Goal: Task Accomplishment & Management: Complete application form

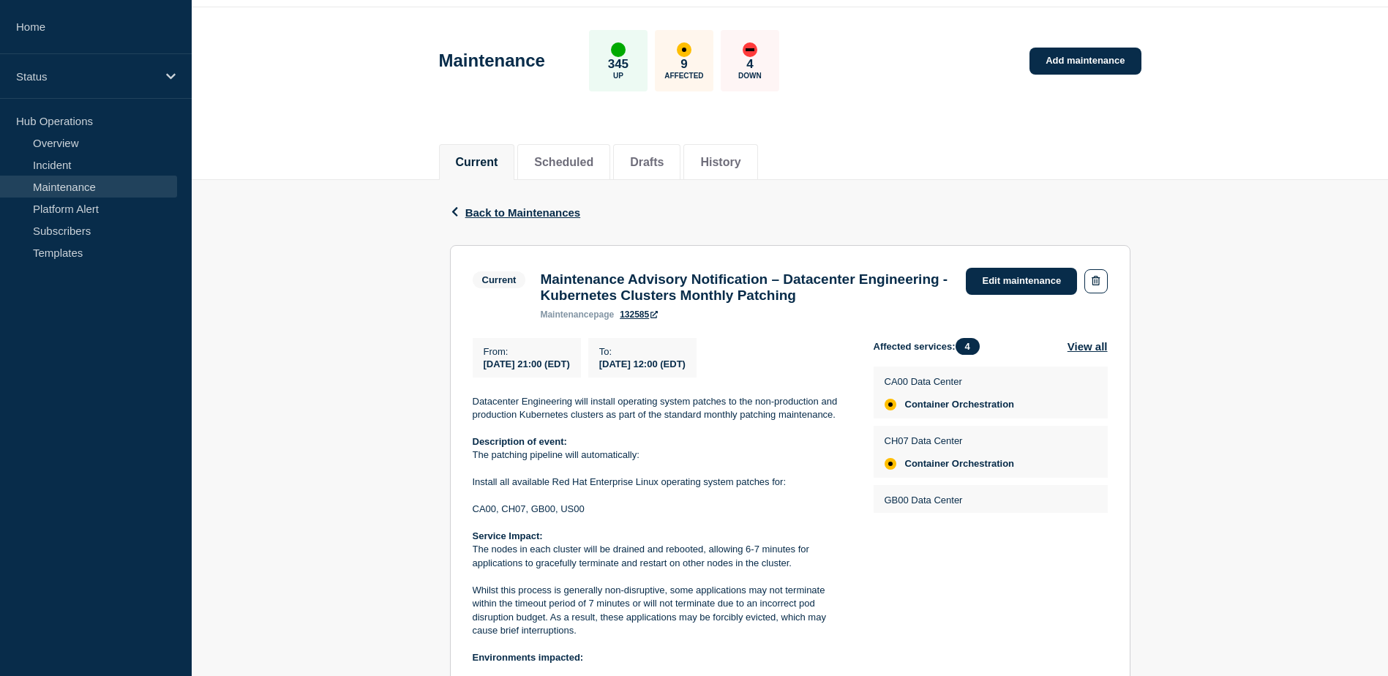
scroll to position [46, 0]
drag, startPoint x: 633, startPoint y: 372, endPoint x: 723, endPoint y: 372, distance: 90.7
click at [685, 370] on span "2025-08-24 12:00 (EDT)" at bounding box center [642, 364] width 86 height 11
drag, startPoint x: 723, startPoint y: 372, endPoint x: 734, endPoint y: 397, distance: 26.9
click at [734, 397] on div "From : 2025-08-23 21:00 (EDT) To : 2025-08-24 12:00 (EDT) Datacenter Engineerin…" at bounding box center [673, 590] width 401 height 502
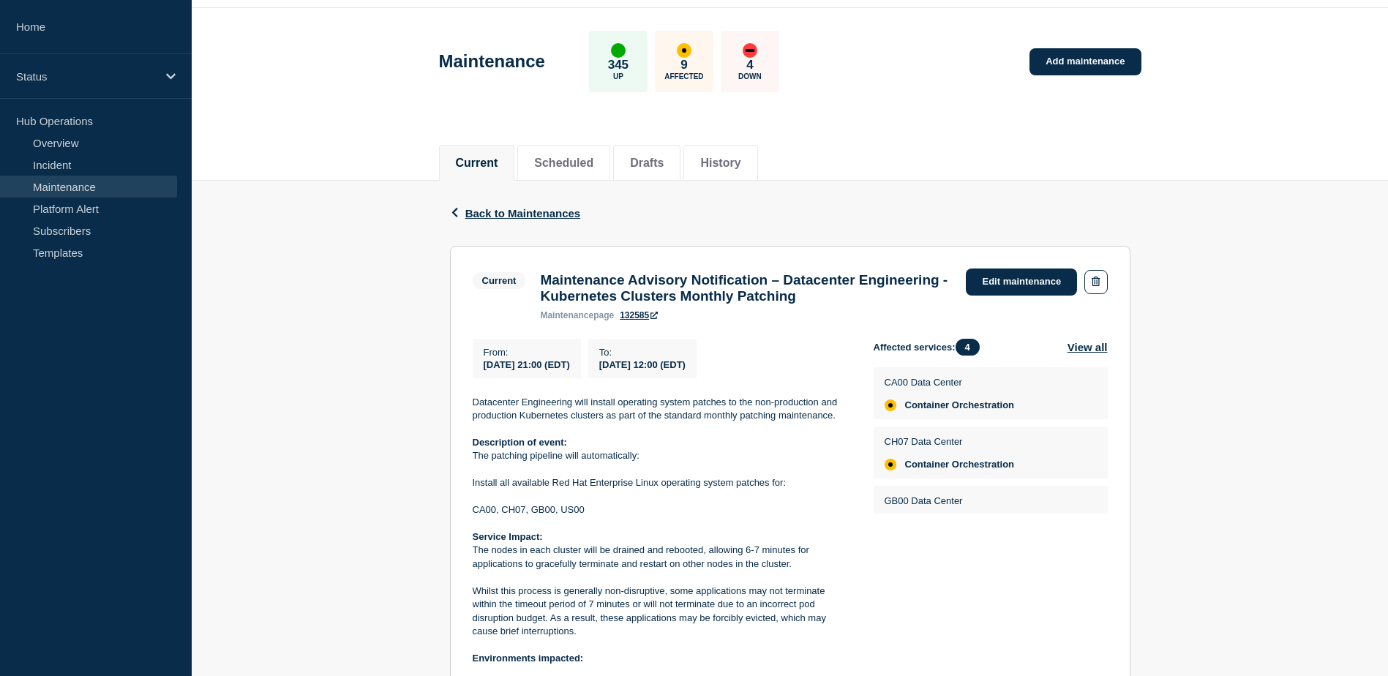
drag, startPoint x: 632, startPoint y: 371, endPoint x: 752, endPoint y: 371, distance: 120.0
click at [696, 371] on div "To : 2025-08-24 12:00 (EDT)" at bounding box center [642, 358] width 108 height 39
copy span "2025-08-24 12:00 (EDT)"
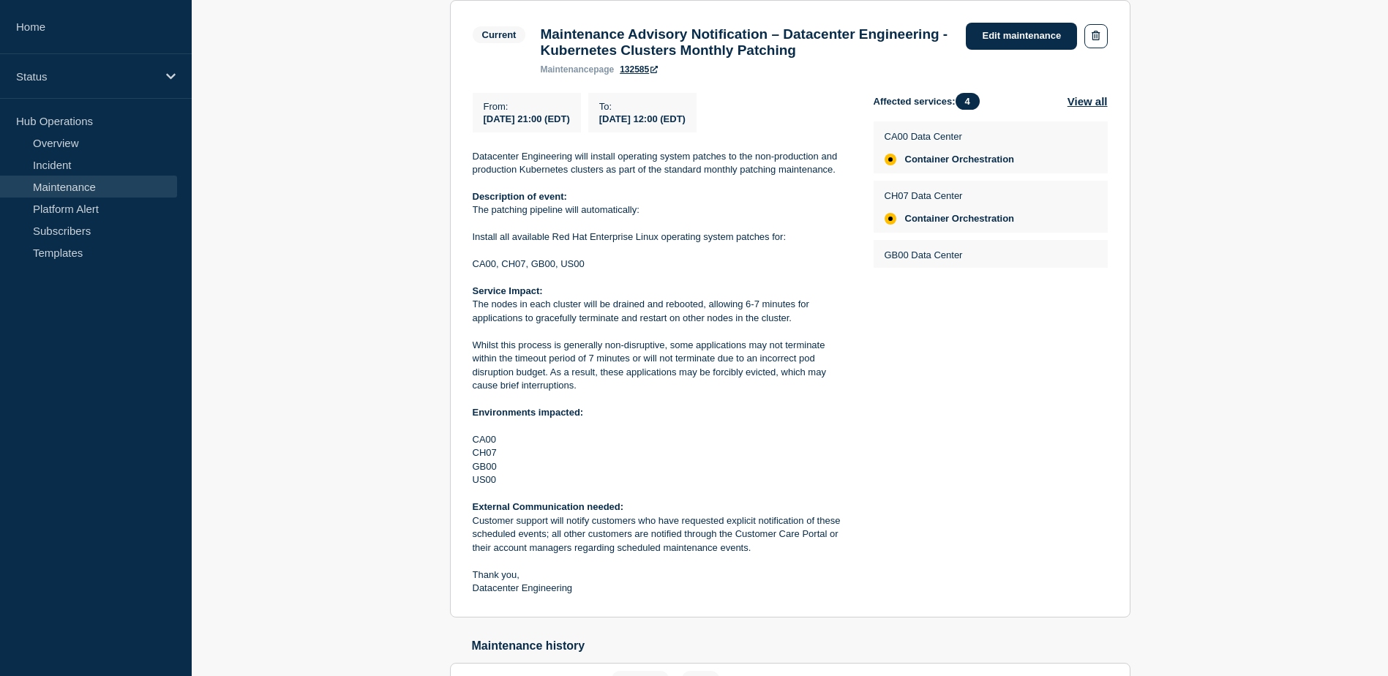
scroll to position [433, 0]
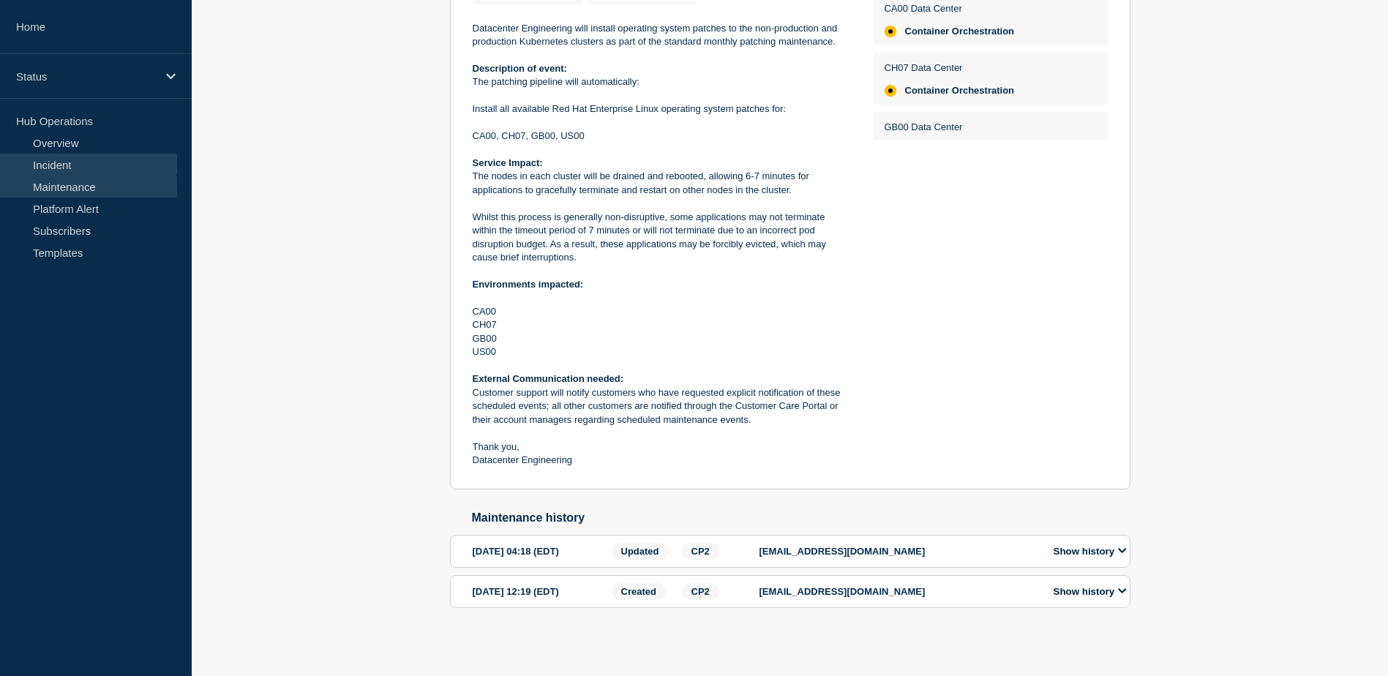
click at [116, 162] on link "Incident" at bounding box center [88, 165] width 177 height 22
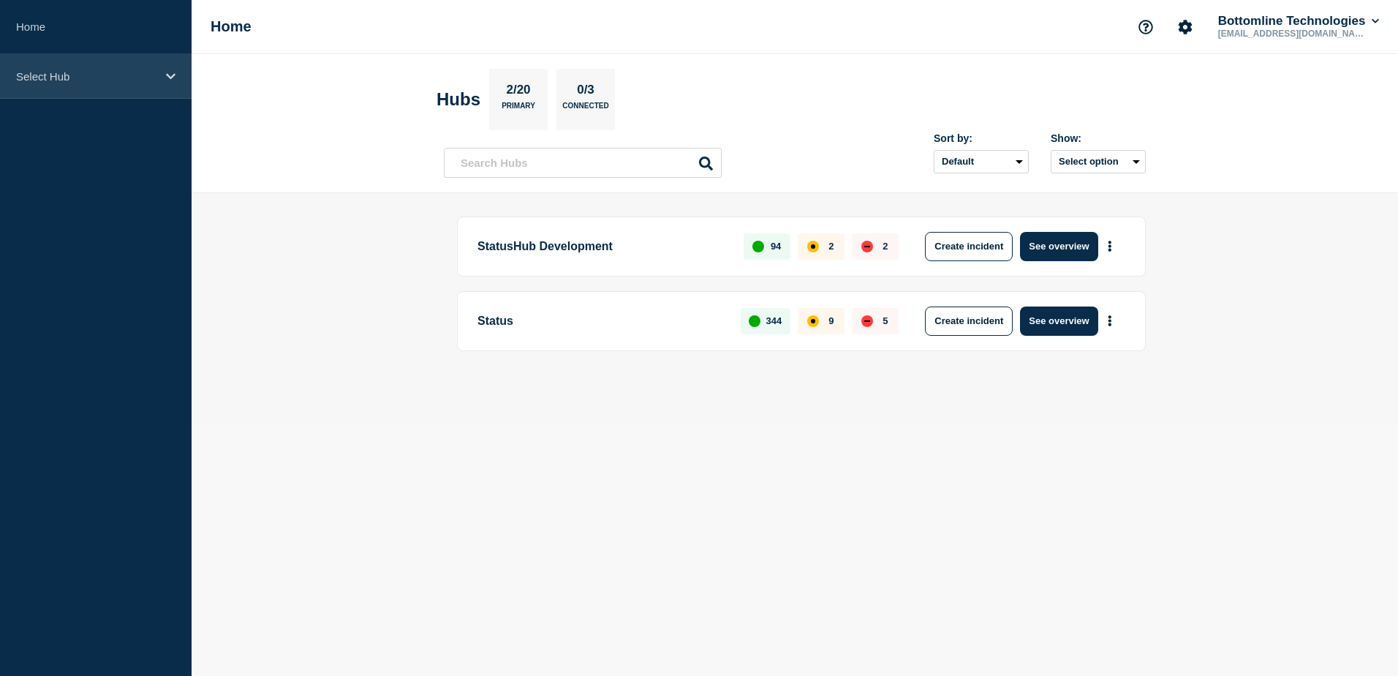
click at [33, 70] on p "Select Hub" at bounding box center [86, 76] width 140 height 12
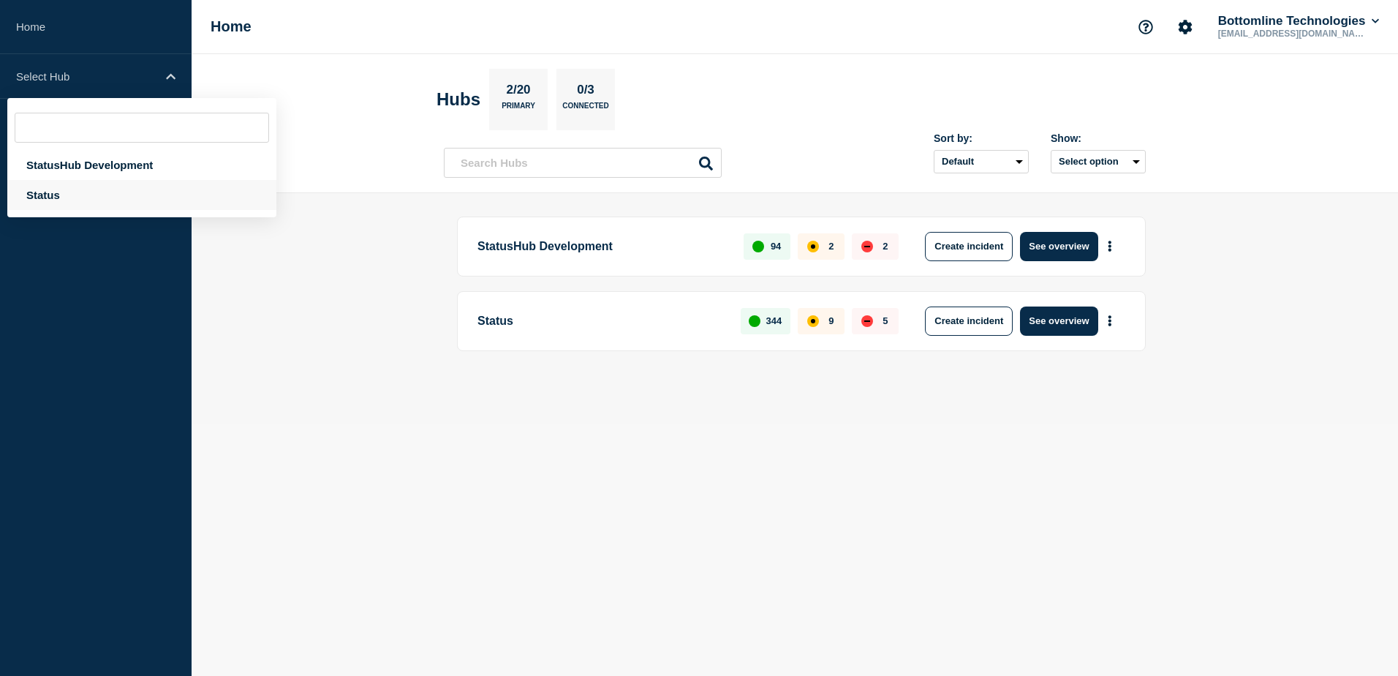
click at [43, 193] on div "Status" at bounding box center [141, 195] width 269 height 30
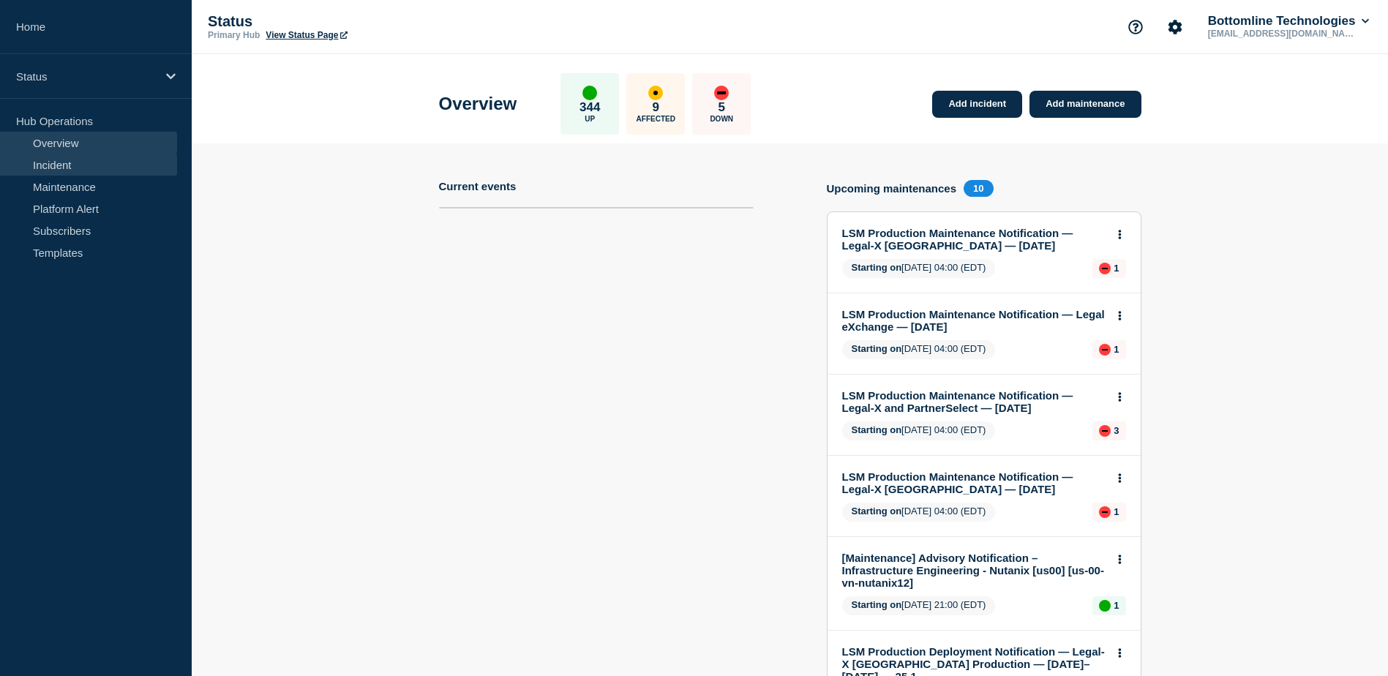
click at [86, 170] on link "Incident" at bounding box center [88, 165] width 177 height 22
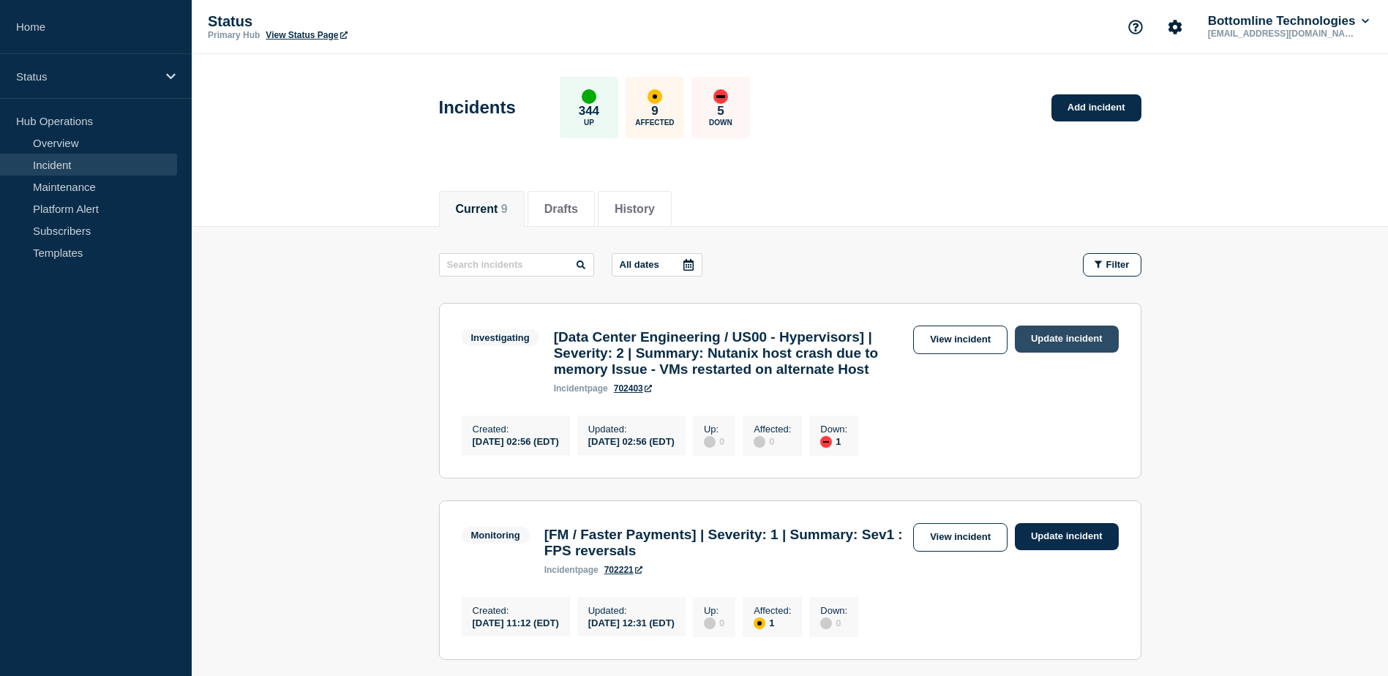
click at [1034, 343] on link "Update incident" at bounding box center [1066, 338] width 104 height 27
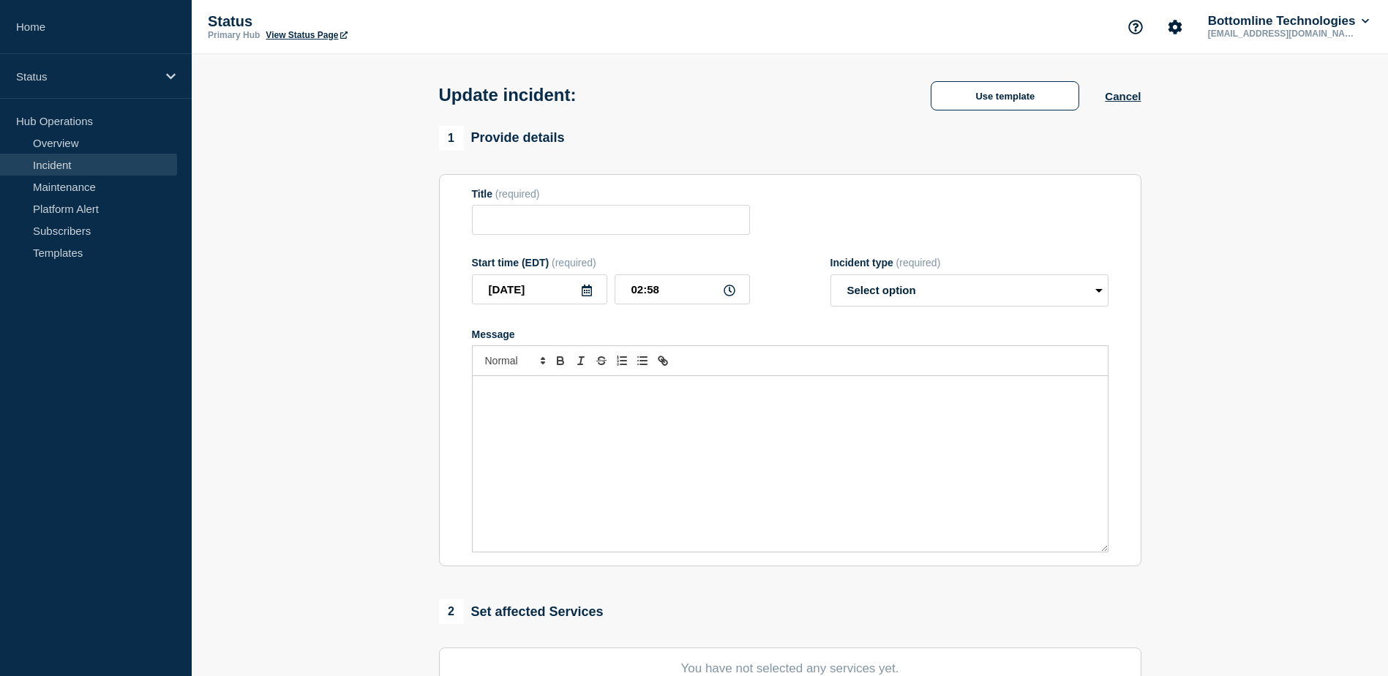
type input "[Data Center Engineering / US00 - Hypervisors] | Severity: 2 | Summary: Nutanix…"
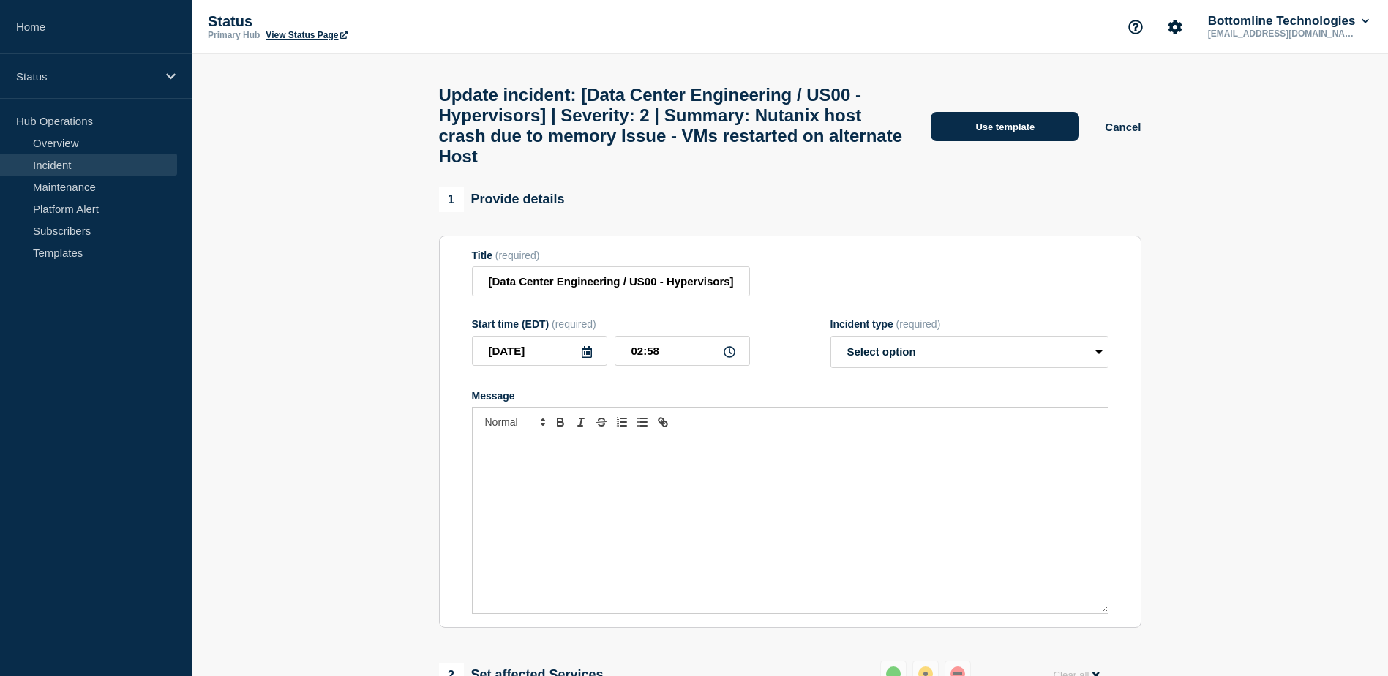
click at [971, 138] on button "Use template" at bounding box center [1004, 126] width 148 height 29
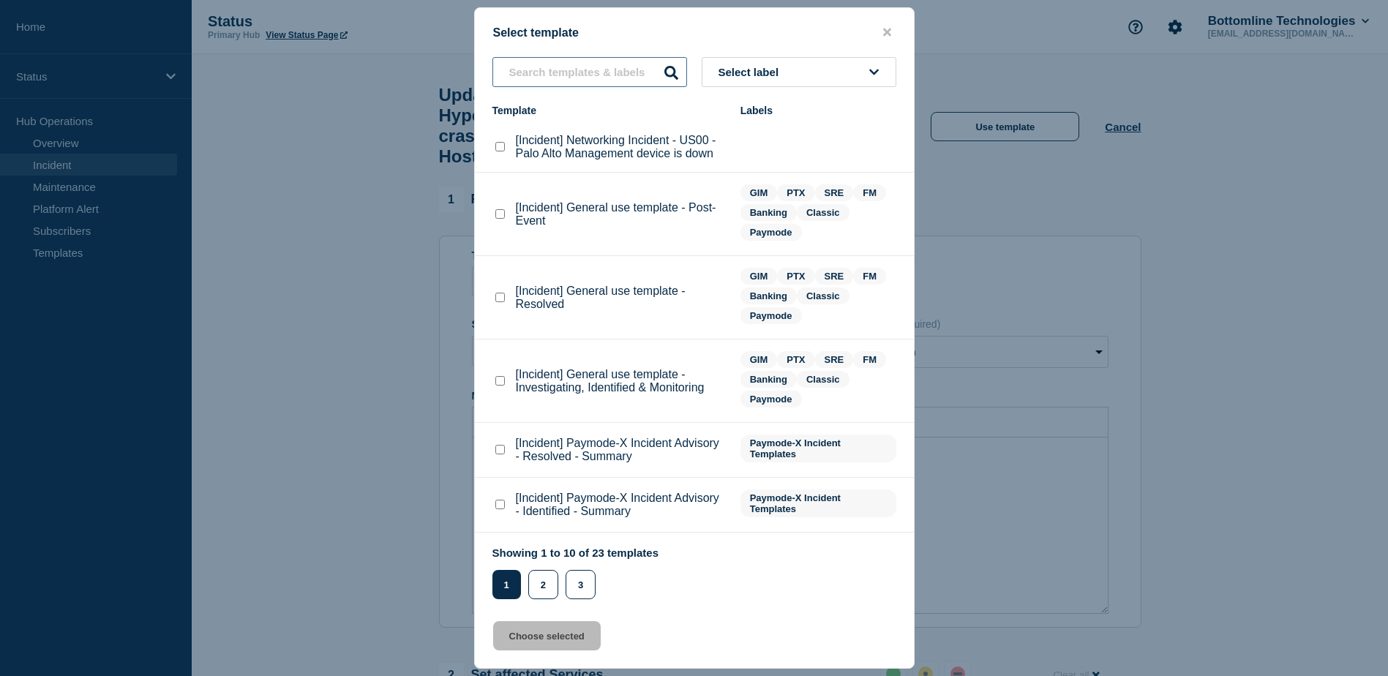
click at [618, 78] on input "text" at bounding box center [589, 72] width 195 height 30
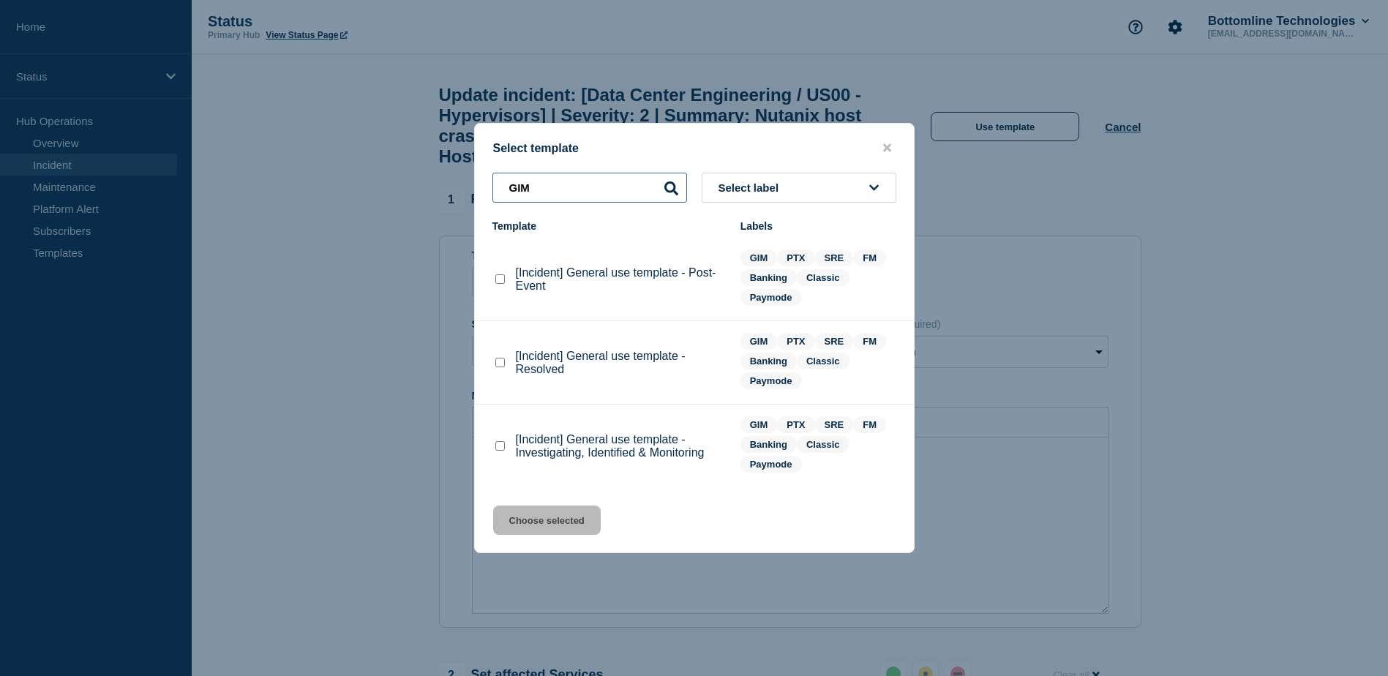
type input "GIM"
click at [502, 281] on checkbox"] "[Incident] General use template - Post-Event checkbox" at bounding box center [500, 279] width 10 height 10
checkbox checkbox"] "true"
click at [573, 524] on button "Choose selected" at bounding box center [547, 519] width 108 height 29
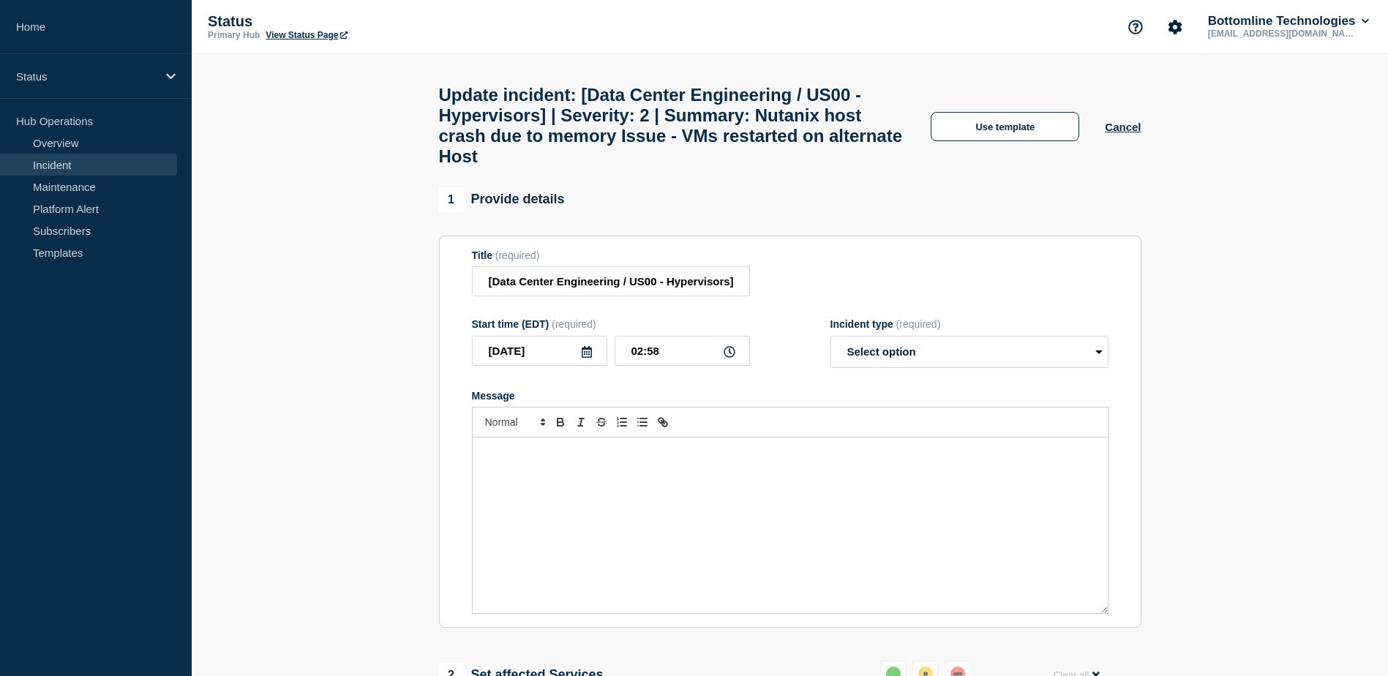
select select "resolved"
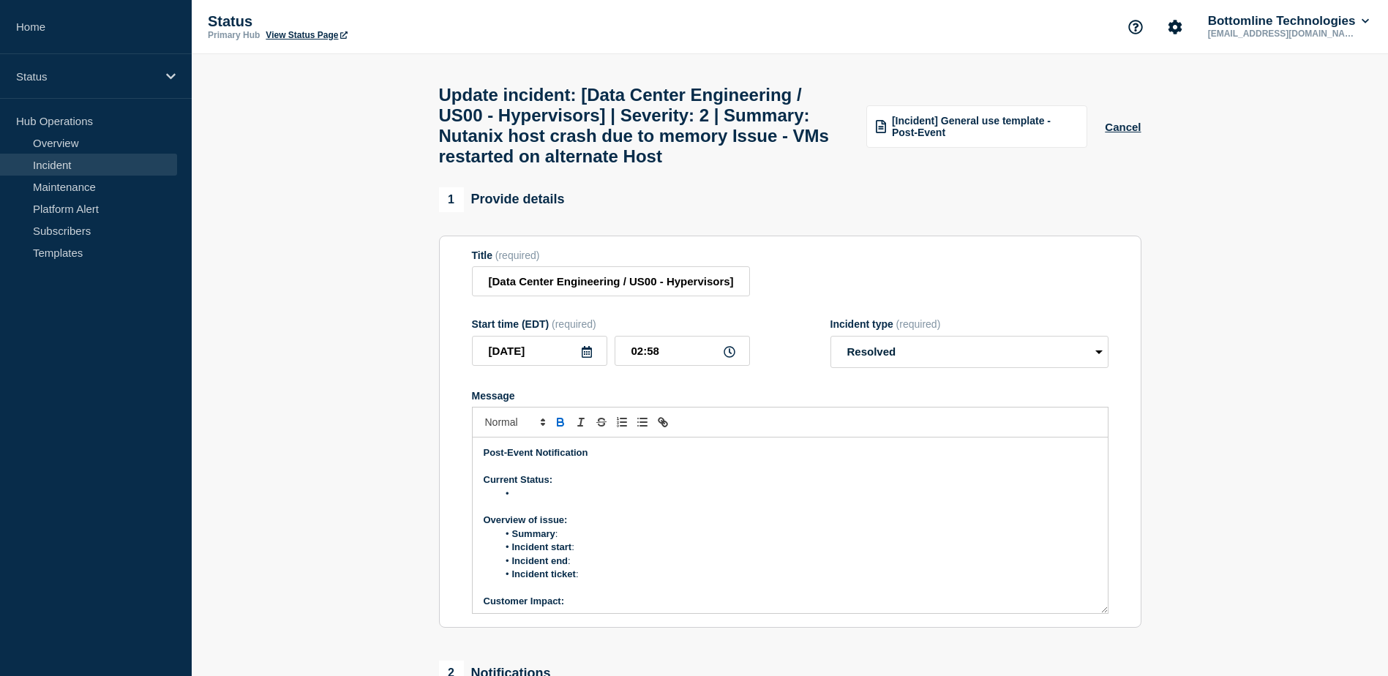
click at [538, 500] on li "Message" at bounding box center [796, 493] width 599 height 13
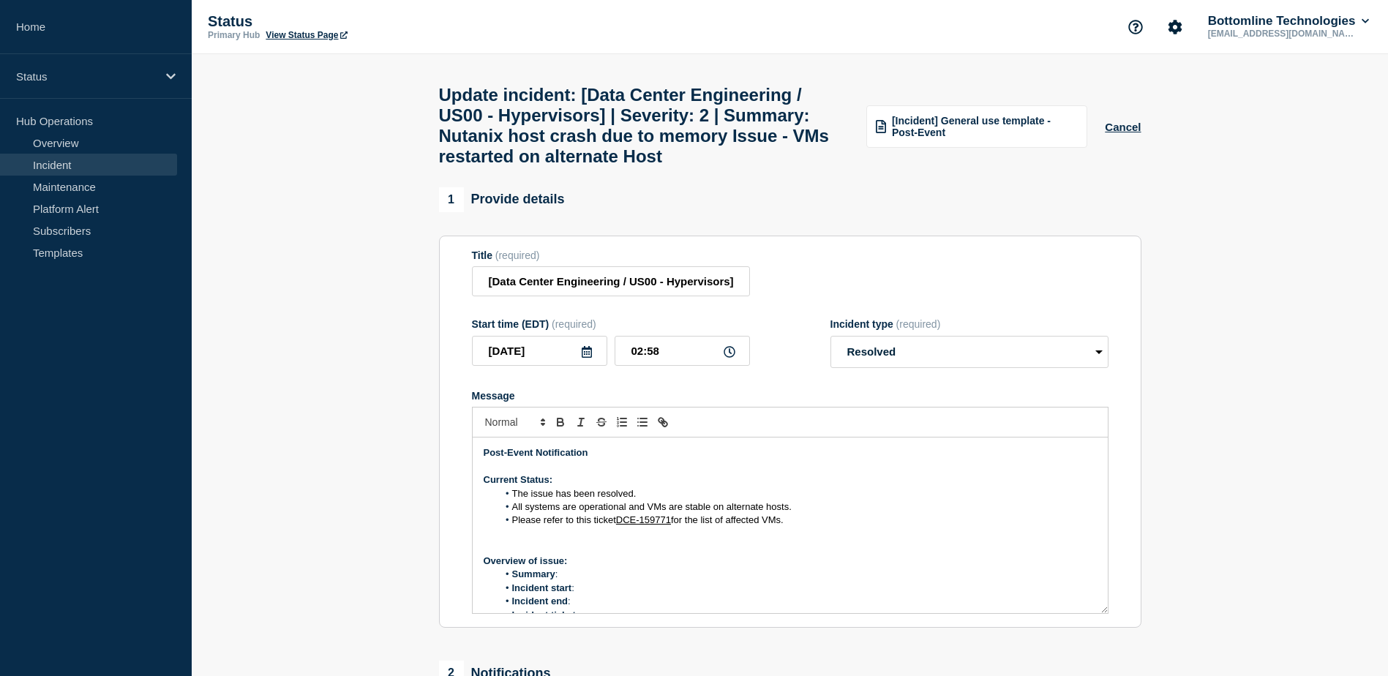
click at [674, 525] on span "for the list of affected VMs." at bounding box center [727, 519] width 113 height 11
drag, startPoint x: 671, startPoint y: 559, endPoint x: 621, endPoint y: 560, distance: 49.8
click at [621, 527] on li "Please refer to this ticket DCE-15977 4 for the list of affected VMs." at bounding box center [796, 519] width 599 height 13
click at [677, 525] on span "or the list of affected VMs." at bounding box center [726, 519] width 110 height 11
click at [512, 527] on span "Message" at bounding box center [512, 519] width 0 height 13
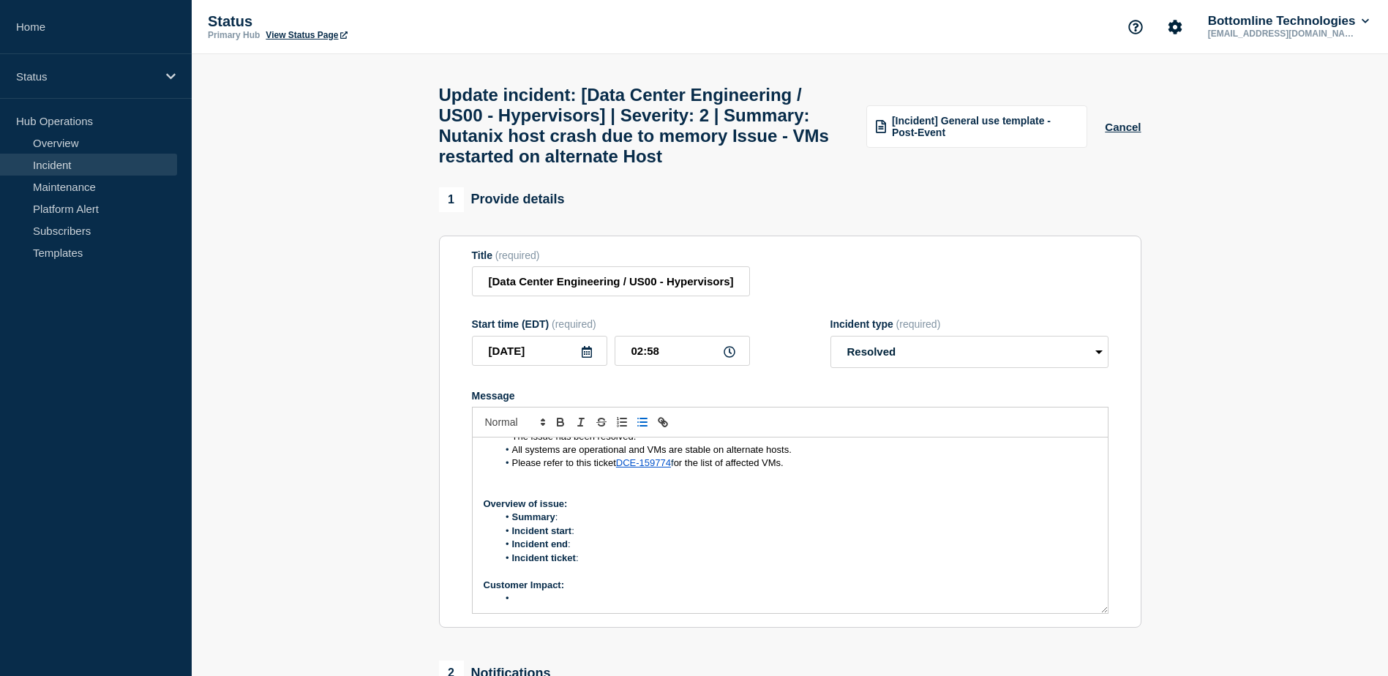
scroll to position [56, 0]
click at [583, 524] on li "Summary :" at bounding box center [796, 517] width 599 height 13
click at [604, 565] on li "Incident ticket :" at bounding box center [796, 558] width 599 height 13
click at [581, 579] on li "Message" at bounding box center [796, 571] width 599 height 13
drag, startPoint x: 506, startPoint y: 594, endPoint x: 520, endPoint y: 609, distance: 20.2
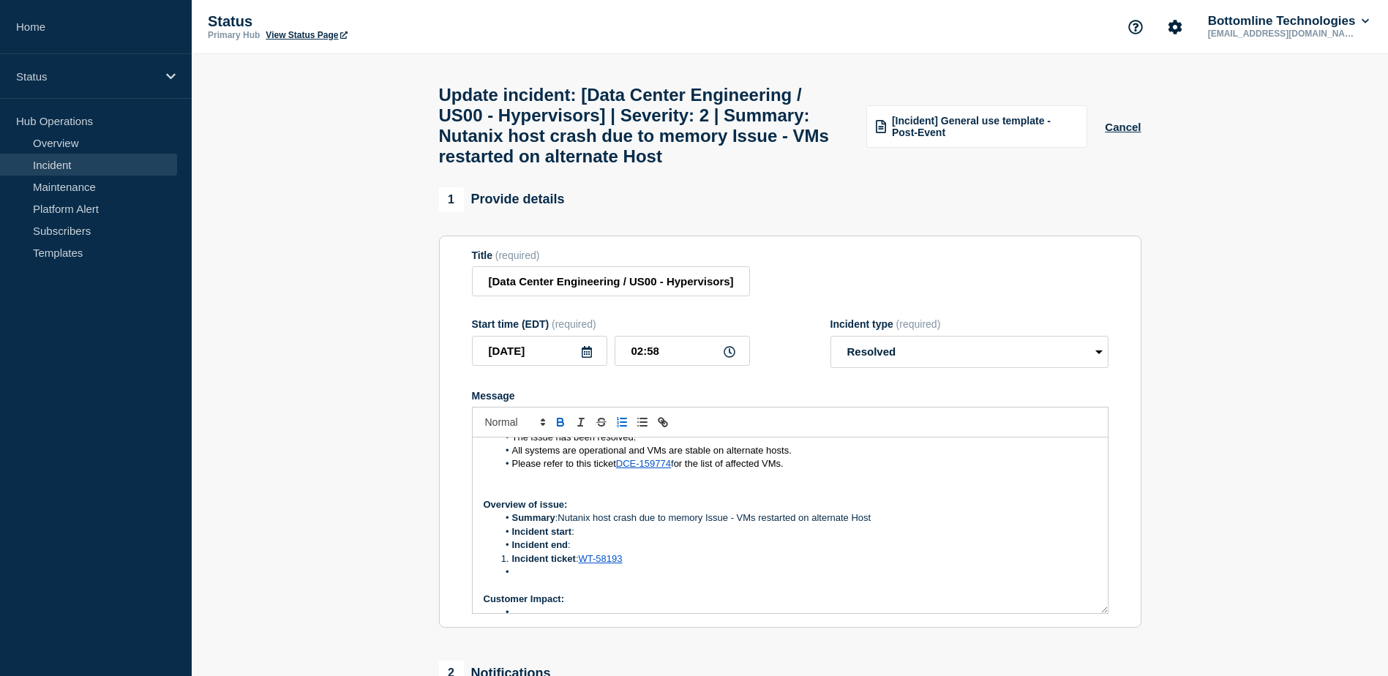
click at [520, 579] on li "Message" at bounding box center [796, 571] width 599 height 13
click at [512, 565] on span "Message" at bounding box center [512, 558] width 0 height 13
click at [514, 579] on li "Message" at bounding box center [796, 571] width 599 height 13
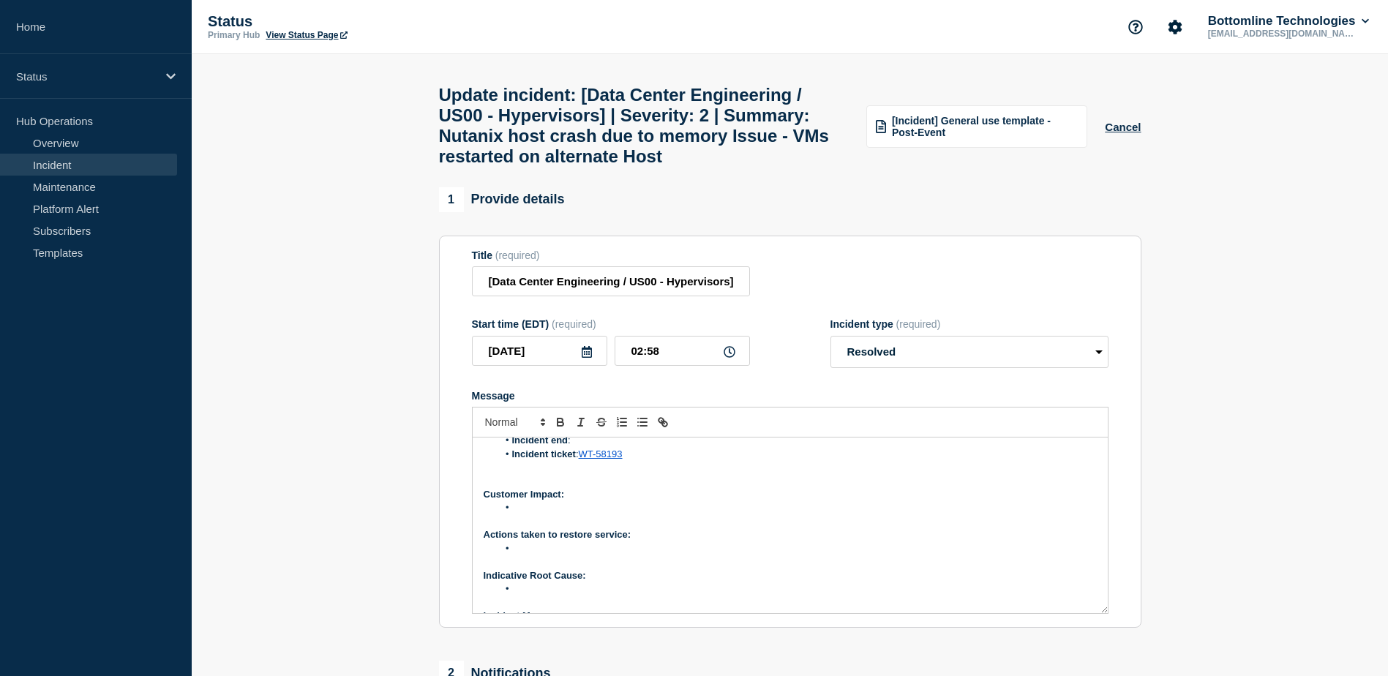
scroll to position [173, 0]
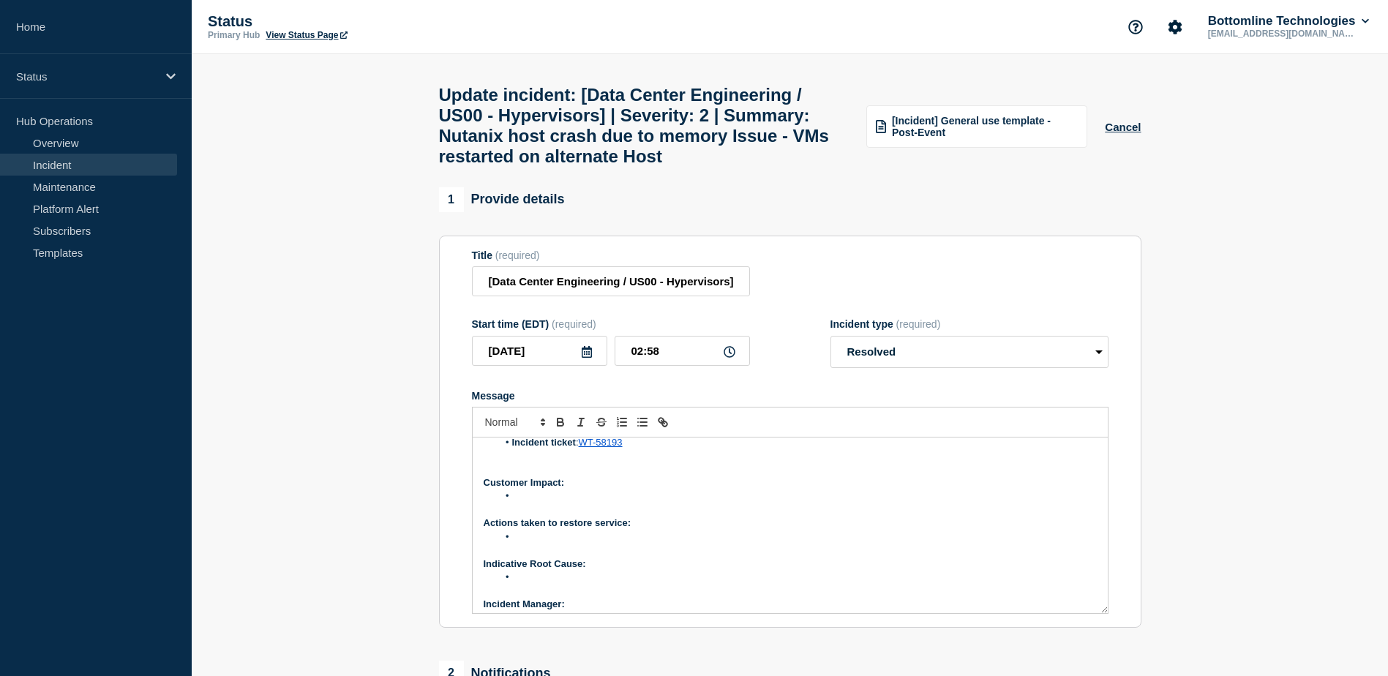
click at [539, 502] on li "Message" at bounding box center [796, 495] width 599 height 13
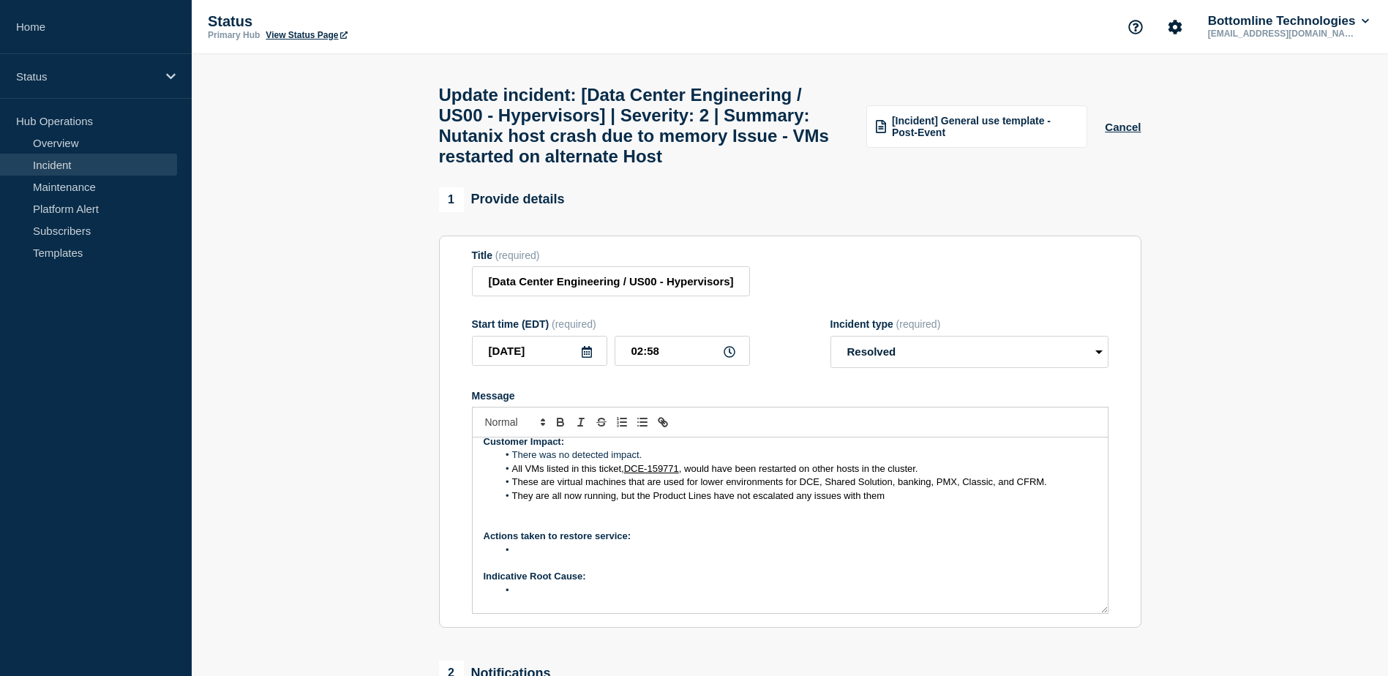
scroll to position [214, 0]
click at [535, 556] on li "﻿" at bounding box center [796, 549] width 599 height 13
click at [523, 596] on li "Message" at bounding box center [796, 589] width 599 height 13
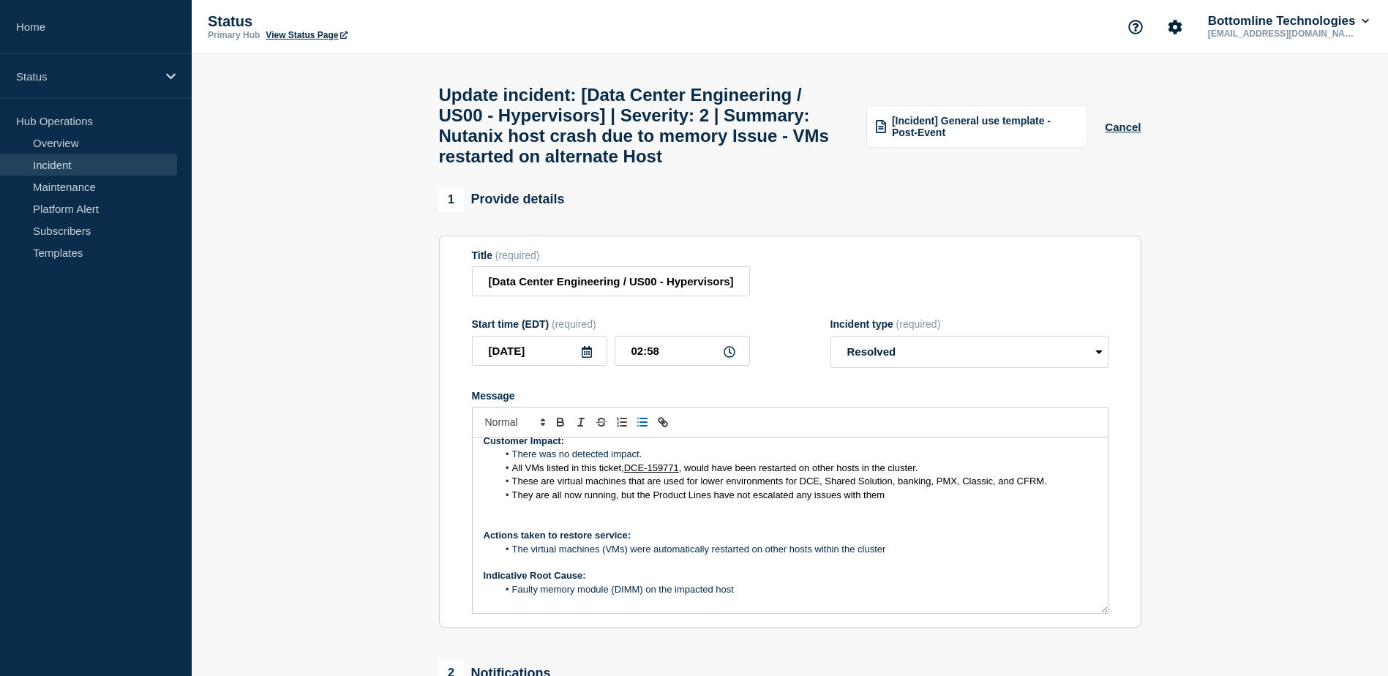
scroll to position [260, 0]
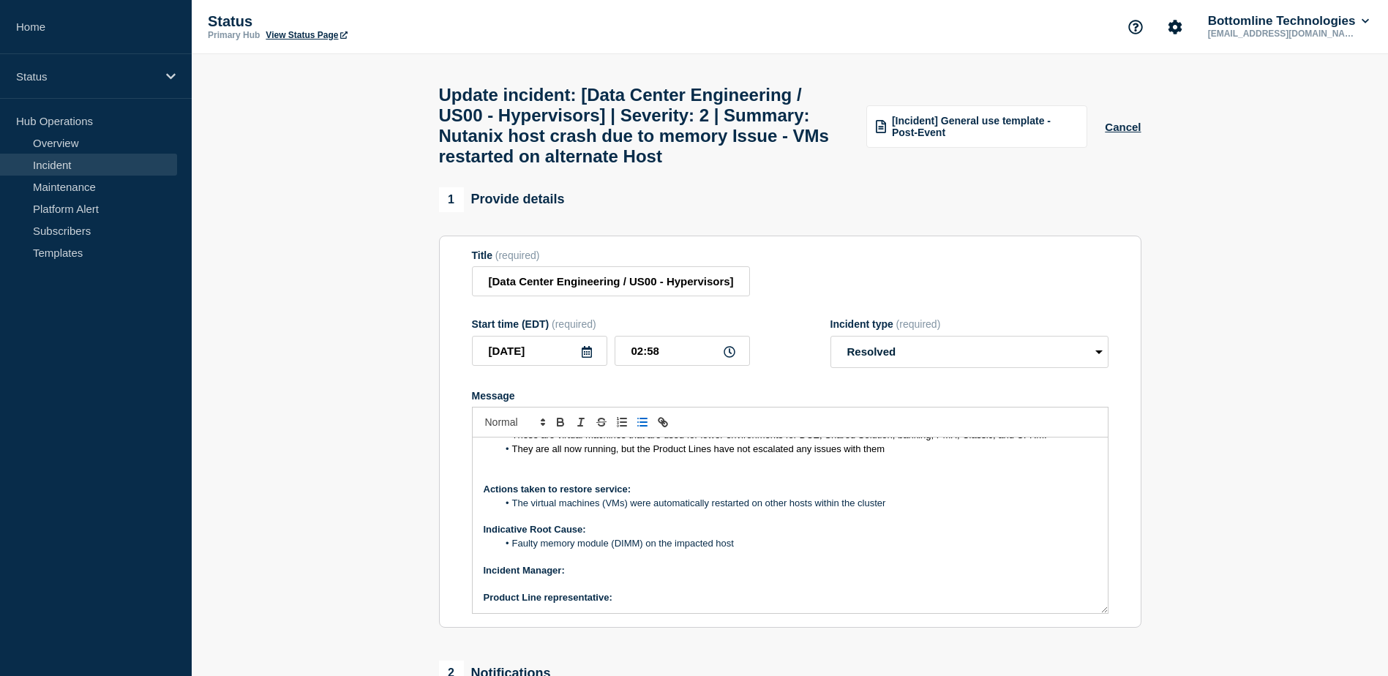
click at [609, 550] on li "Faulty memory module (DIMM) on the impacted host" at bounding box center [796, 543] width 599 height 13
click at [597, 590] on p "Message" at bounding box center [789, 583] width 613 height 13
click at [562, 563] on p "Message" at bounding box center [789, 556] width 613 height 13
click at [579, 577] on p "﻿Incident Manager:" at bounding box center [789, 570] width 613 height 13
click at [633, 604] on p "Product Line representative:" at bounding box center [789, 597] width 613 height 13
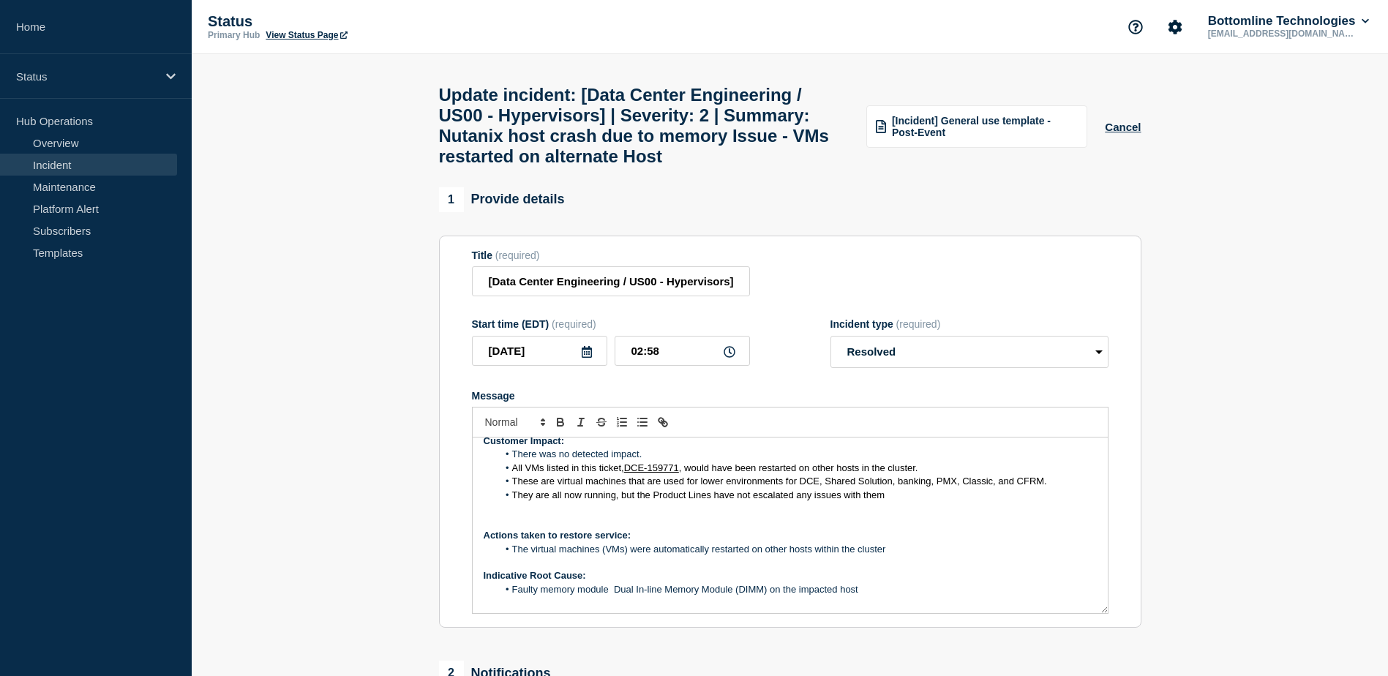
scroll to position [212, 0]
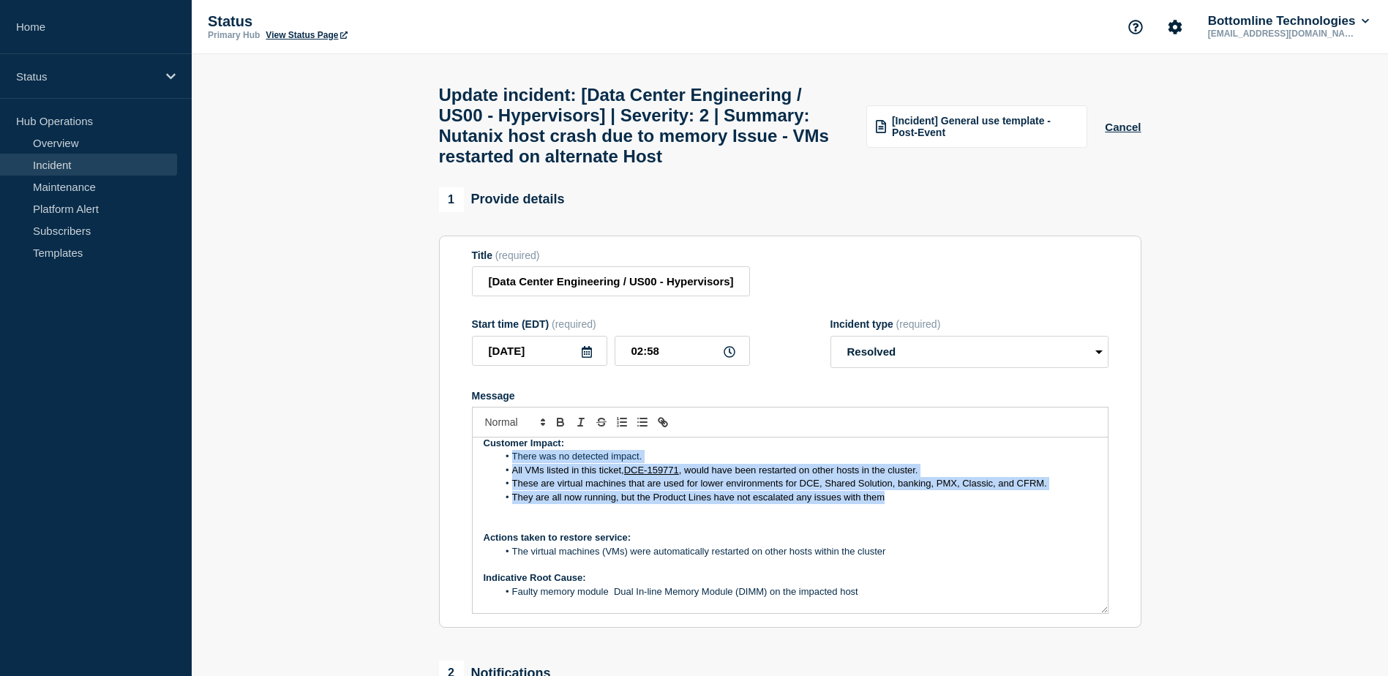
drag, startPoint x: 512, startPoint y: 494, endPoint x: 885, endPoint y: 532, distance: 375.0
click at [885, 504] on ol "There was no detected impact. All VMs listed in this ticket, DCE-159771 , would…" at bounding box center [789, 477] width 613 height 54
copy ol "There was no detected impact. All VMs listed in this ticket, DCE-159771 , would…"
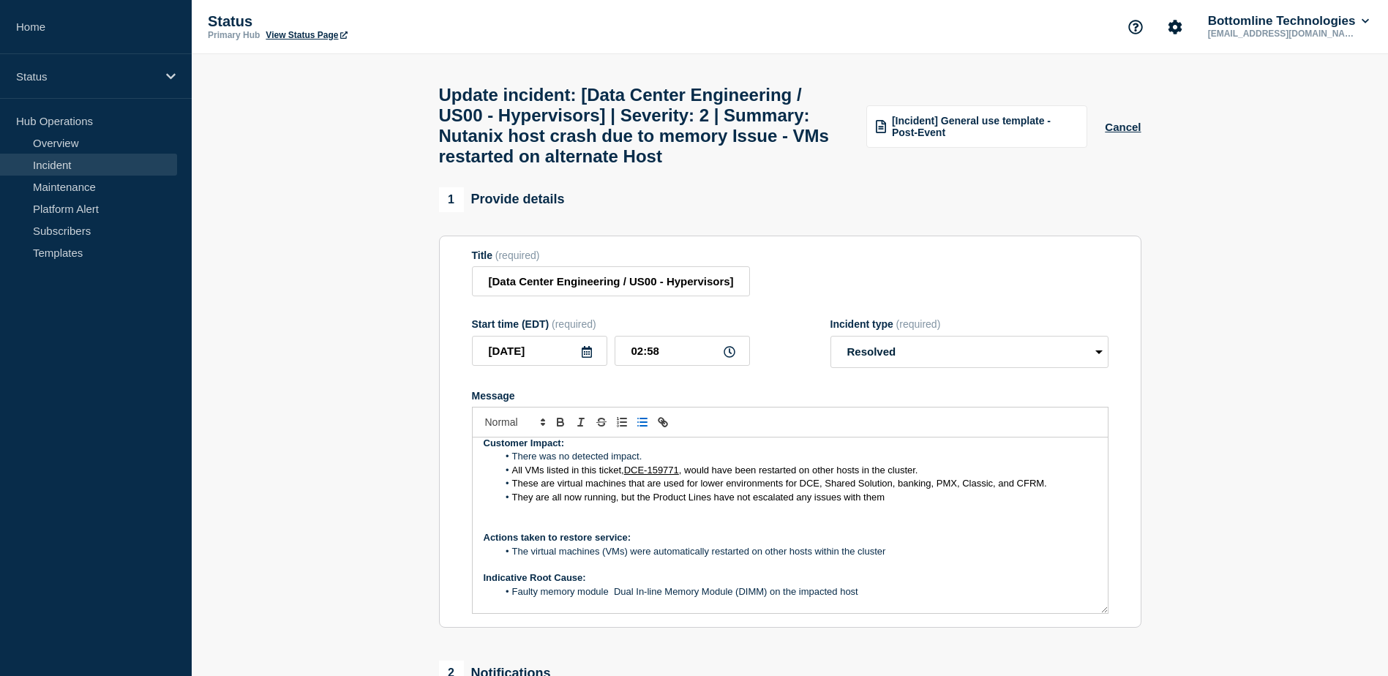
click at [1038, 571] on p "Message" at bounding box center [789, 564] width 613 height 13
click at [896, 489] on span "These are virtual machines that are used for lower environments for DCE, Shared…" at bounding box center [779, 483] width 535 height 11
click at [922, 489] on span "These are virtual machines that are used for lower environments for DCE, Bankin…" at bounding box center [743, 483] width 463 height 11
click at [970, 489] on span "These are virtual machines that are used for lower environments for DCE, Bankin…" at bounding box center [762, 483] width 500 height 11
click at [972, 489] on span "These are virtual machines that are used for lower environments for DCE, Bankin…" at bounding box center [762, 483] width 500 height 11
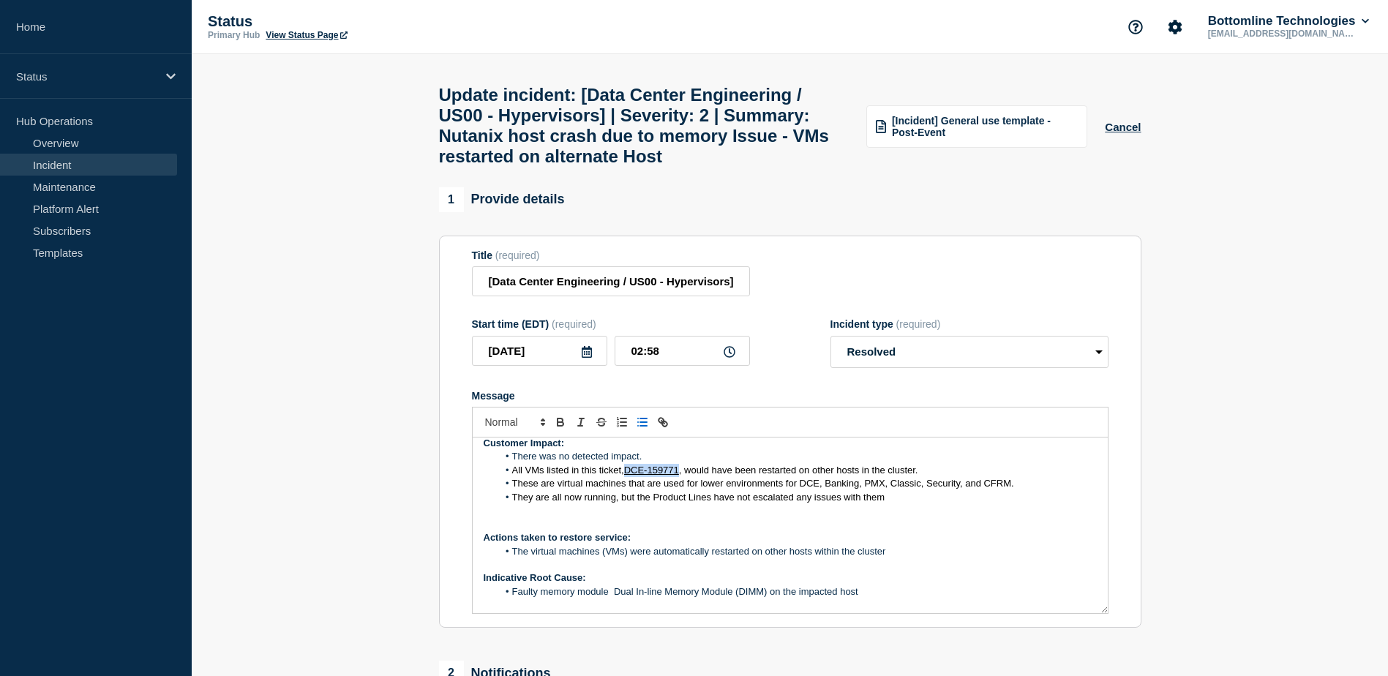
drag, startPoint x: 680, startPoint y: 508, endPoint x: 628, endPoint y: 508, distance: 51.9
click at [628, 475] on link "DCE-159771" at bounding box center [651, 469] width 55 height 11
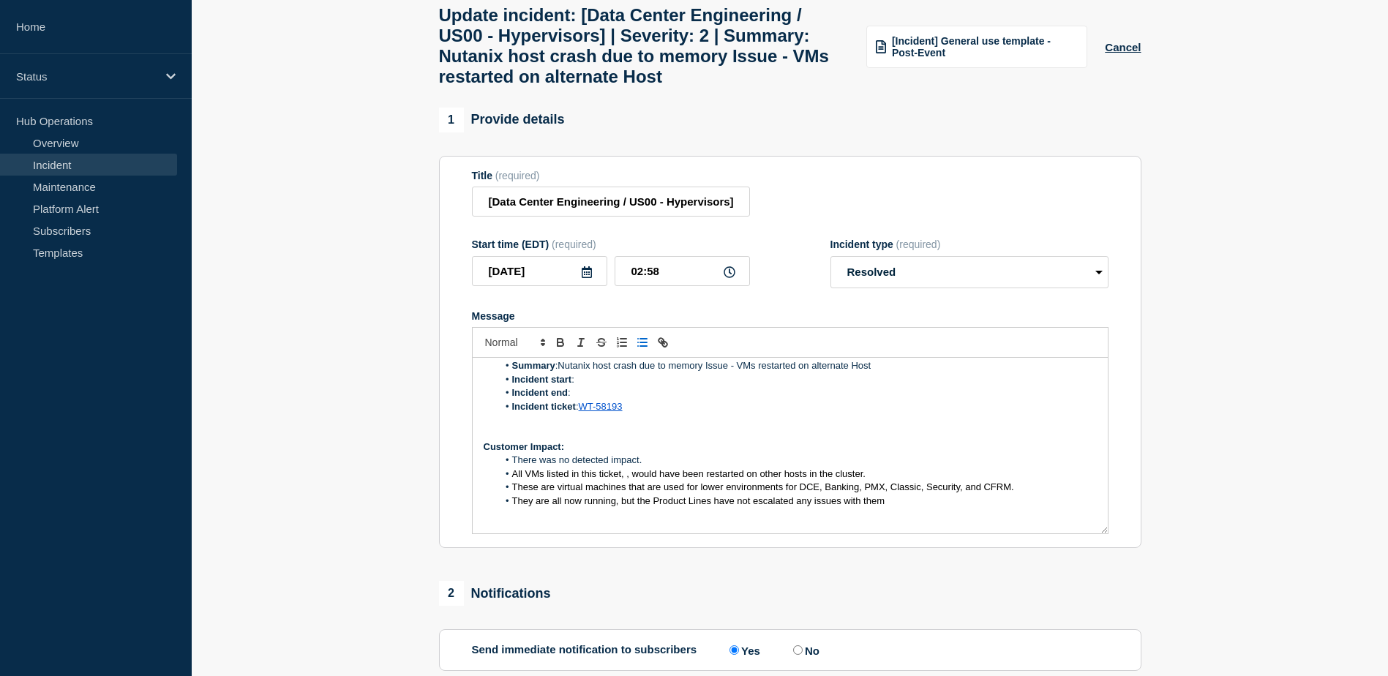
scroll to position [128, 0]
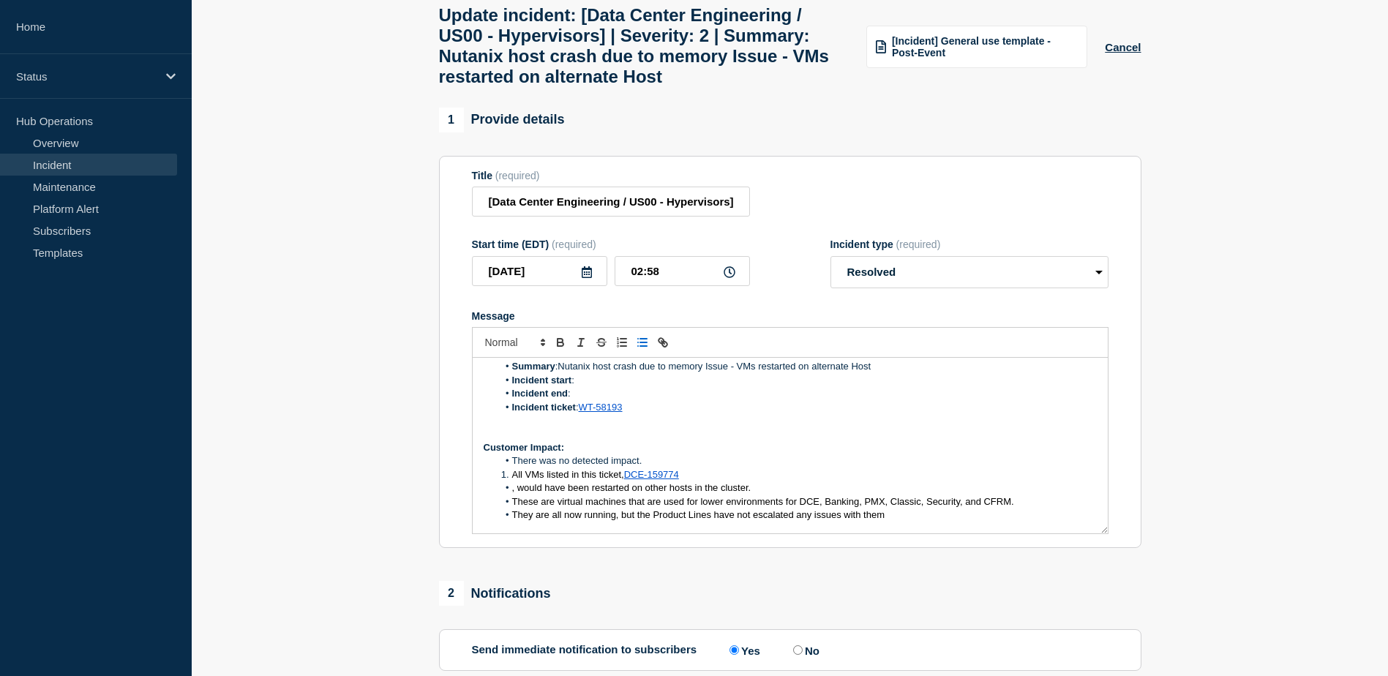
click at [512, 481] on span "Message" at bounding box center [512, 474] width 0 height 13
click at [512, 493] on span ", would have been restarted on other hosts in the cluster." at bounding box center [631, 487] width 239 height 11
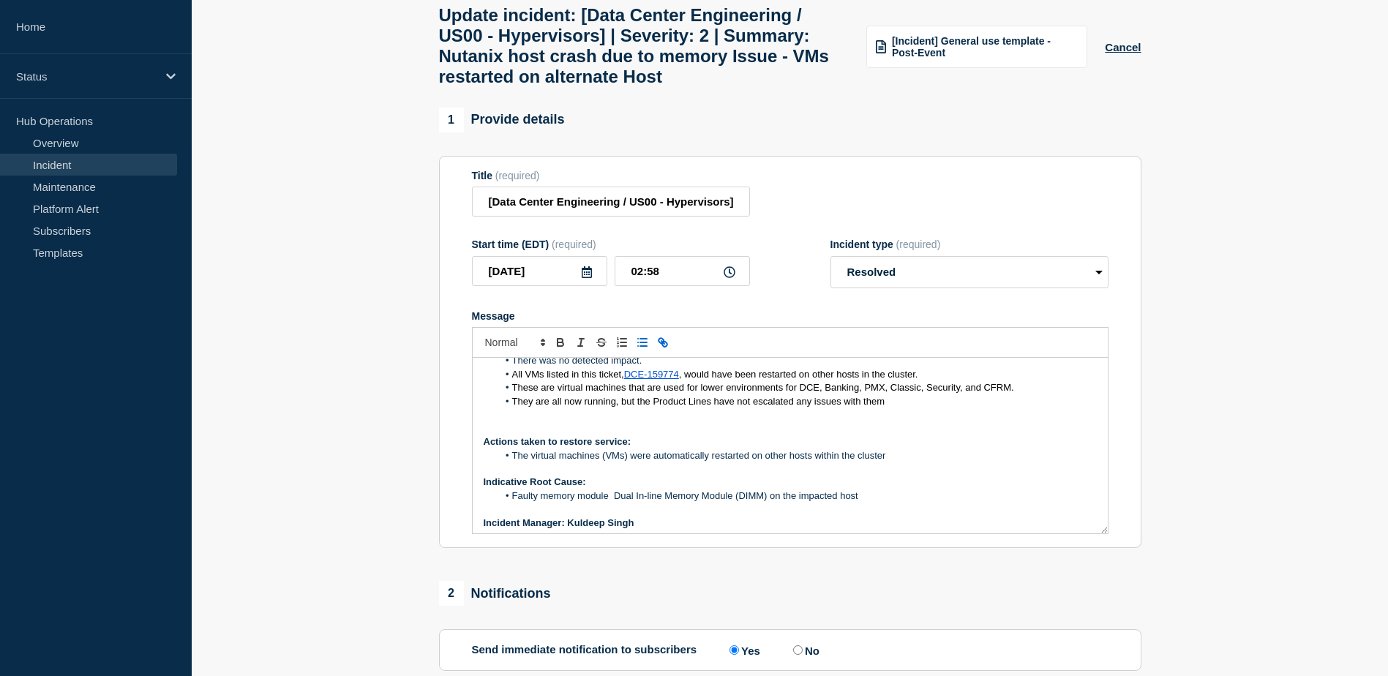
scroll to position [229, 0]
click at [648, 475] on p "Message" at bounding box center [789, 468] width 613 height 13
click at [770, 502] on li "Faulty memory module Dual In-line Memory Module (DIMM) on the impacted host" at bounding box center [796, 495] width 599 height 13
click at [530, 502] on li "Faulty memory module Dual In-line Memory Module (DIMM), on the impacted host" at bounding box center [796, 495] width 599 height 13
click at [630, 502] on li "A faulty memory module Dual In-line Memory Module (DIMM), on the impacted host" at bounding box center [796, 495] width 599 height 13
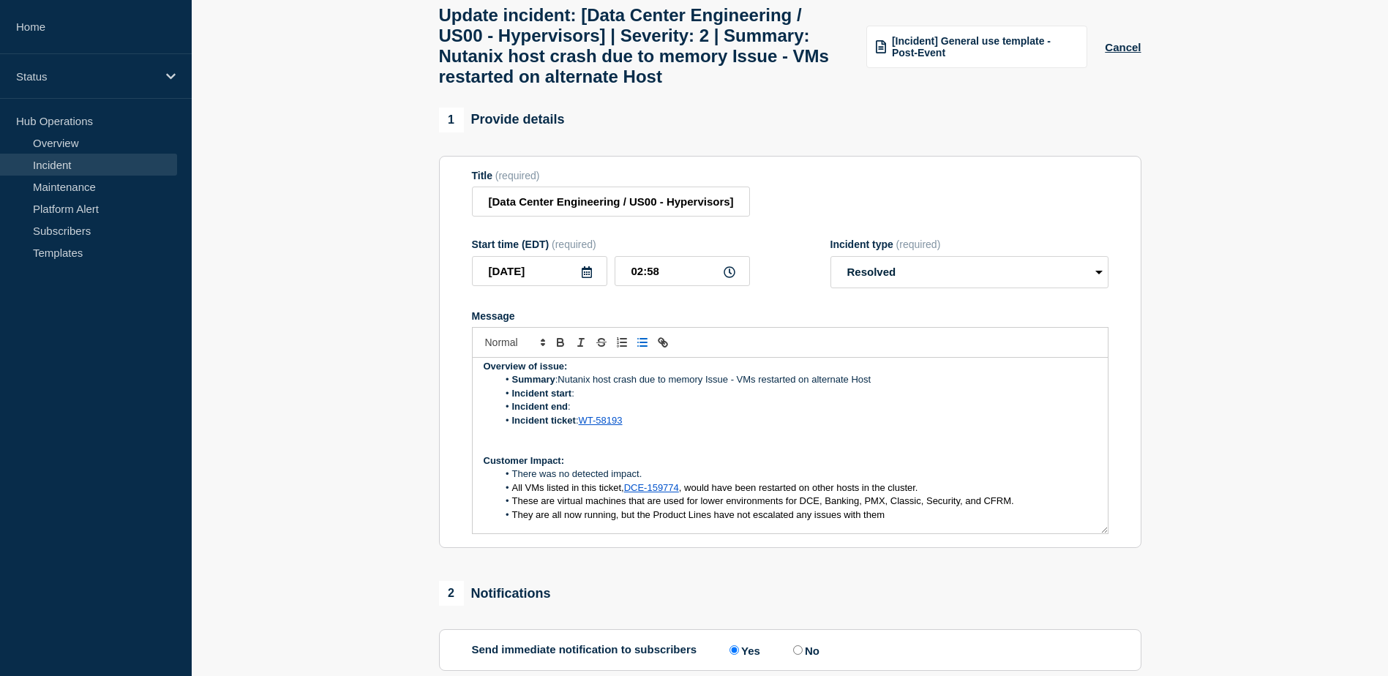
scroll to position [112, 0]
drag, startPoint x: 597, startPoint y: 421, endPoint x: 563, endPoint y: 421, distance: 33.6
click at [563, 389] on li "Summary: Nutanix host crash due to memory Issue - VMs restarted on alternate Ho…" at bounding box center [796, 382] width 599 height 13
click at [769, 430] on li "Incident ticket : WT-58193" at bounding box center [796, 423] width 599 height 13
click at [581, 403] on li "Incident start :" at bounding box center [796, 396] width 599 height 13
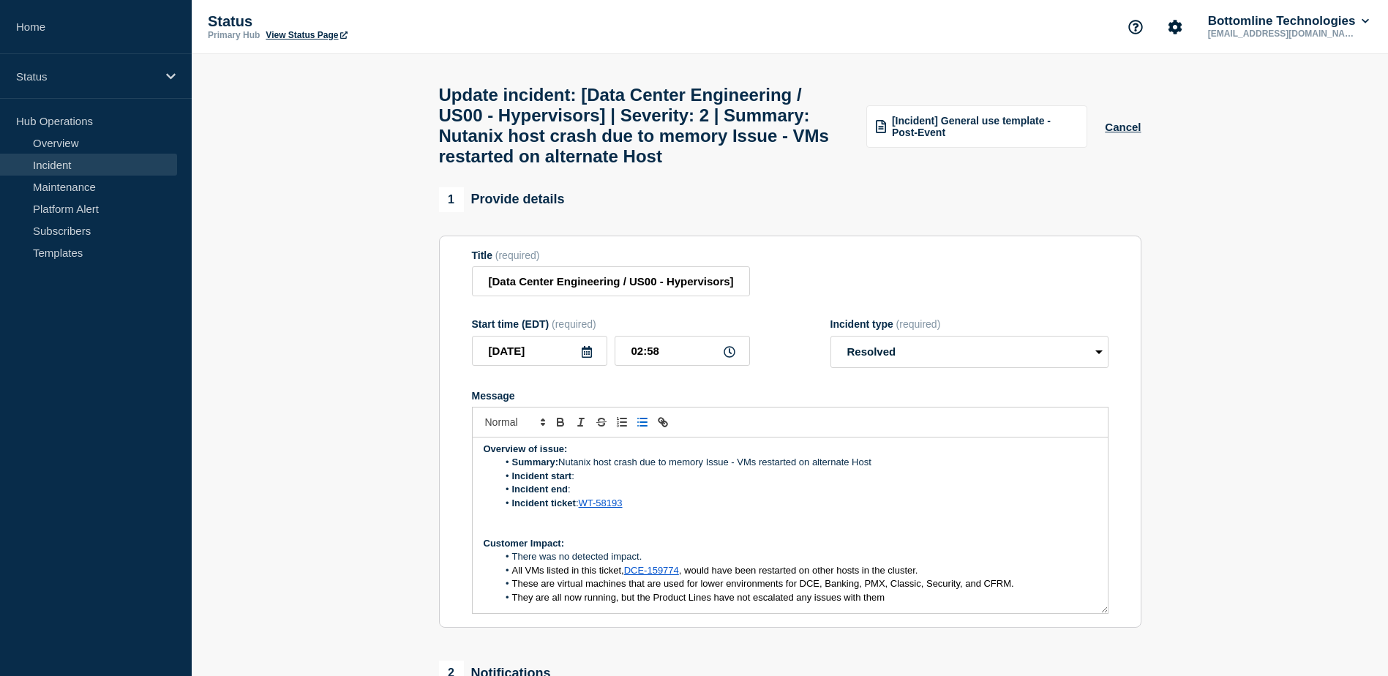
scroll to position [9, 0]
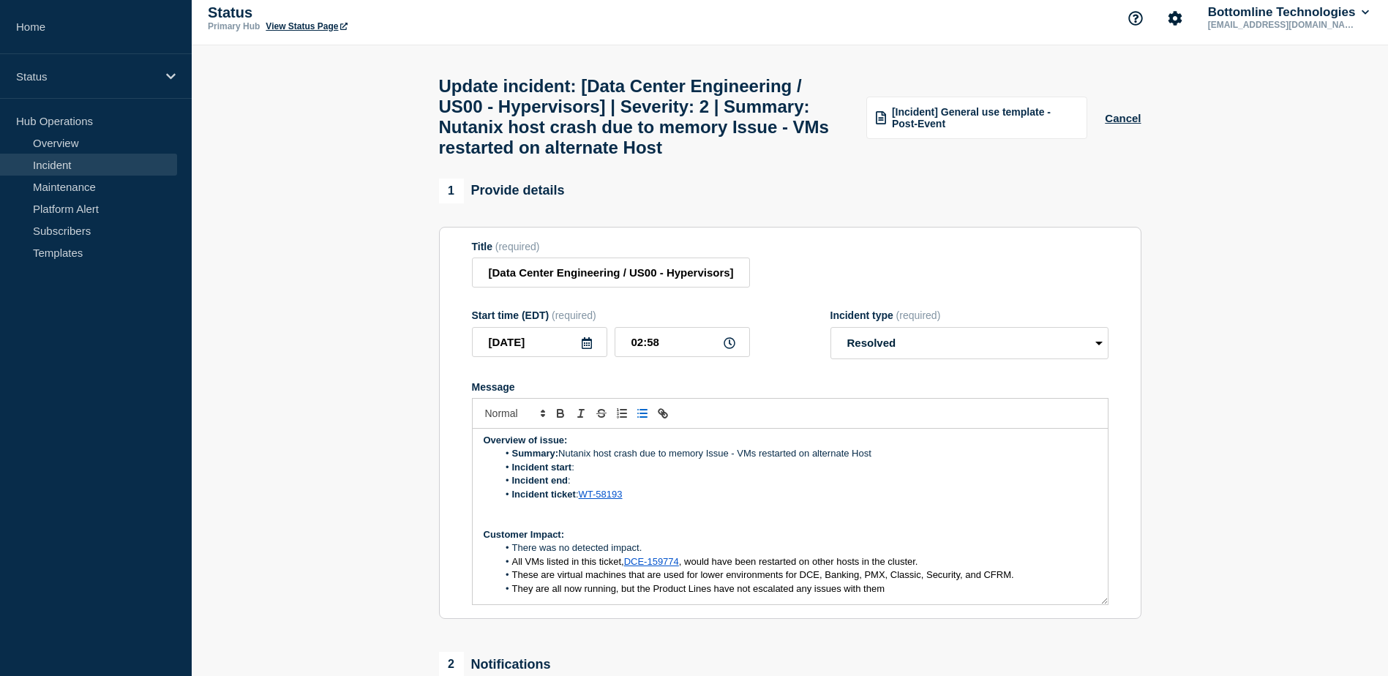
click at [590, 474] on li "Incident start :" at bounding box center [796, 467] width 599 height 13
click at [630, 474] on li "Incident start : 23rd Aug, 11:15 PM EST" at bounding box center [796, 467] width 599 height 13
click at [641, 474] on li "Incident start : 23rd Aug, 15:15 PM EST" at bounding box center [796, 467] width 599 height 13
click at [584, 487] on li "Incident end :" at bounding box center [796, 480] width 599 height 13
drag, startPoint x: 625, startPoint y: 521, endPoint x: 662, endPoint y: 553, distance: 48.7
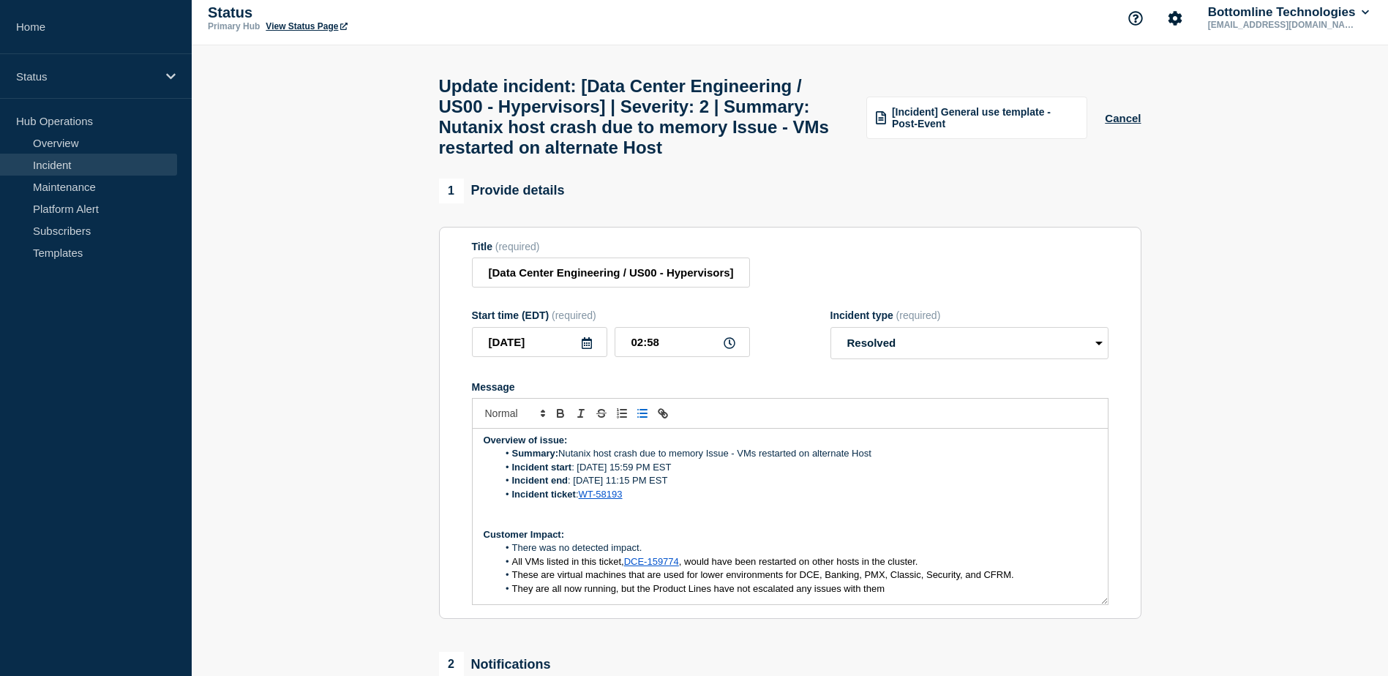
click at [662, 528] on p "Message" at bounding box center [789, 521] width 613 height 13
click at [600, 514] on p "Message" at bounding box center [789, 507] width 613 height 13
click at [624, 487] on li "Incident end : 23rd Aug, 11:15 PM EST" at bounding box center [796, 480] width 599 height 13
click at [641, 487] on li "Incident end : 23rd Aug, 16:15 PM EST" at bounding box center [796, 480] width 599 height 13
click at [622, 460] on li "Summary: Nutanix host crash due to memory Issue - VMs restarted on alternate Ho…" at bounding box center [796, 453] width 599 height 13
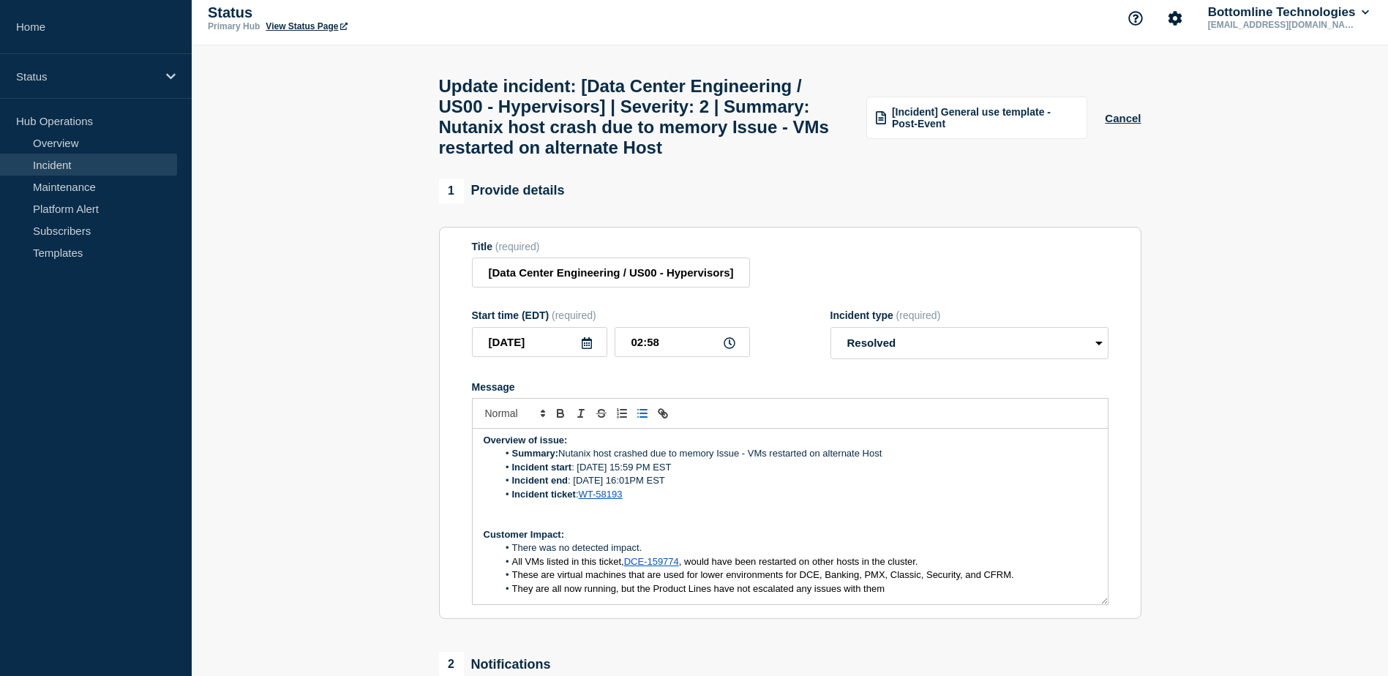
click at [691, 460] on li "Summary: Nutanix host crashed due to memory Issue - VMs restarted on alternate …" at bounding box center [796, 453] width 599 height 13
click at [845, 460] on li "Summary: Nutanix host crashed due to a memory Issue - VMs restarted on alternat…" at bounding box center [796, 453] width 599 height 13
click at [639, 487] on li "Incident end : 23rd Aug, 16:01PM EST" at bounding box center [796, 480] width 599 height 13
click at [777, 487] on li "Incident end : 23rd Aug, 16:01 PM EST" at bounding box center [796, 480] width 599 height 13
click at [614, 500] on link "WT-58193" at bounding box center [601, 494] width 44 height 11
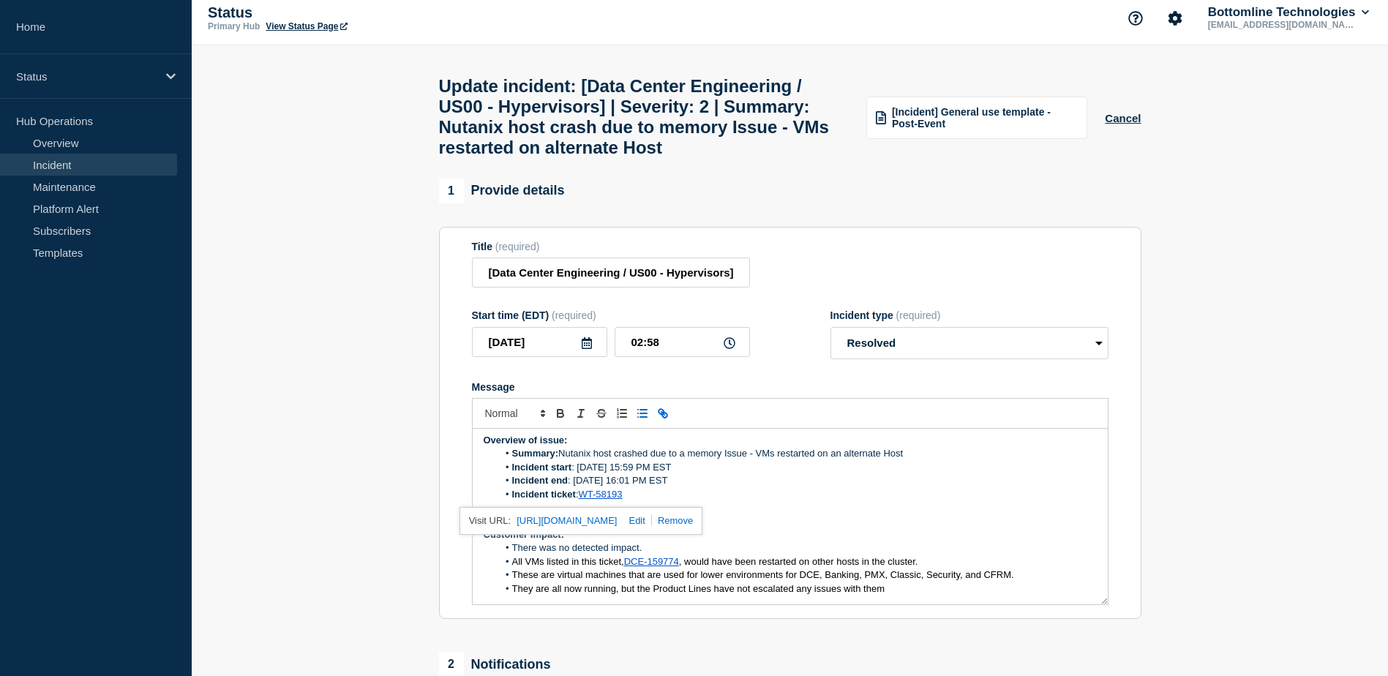
click at [739, 474] on li "Incident start : 23rd Aug, 15:59 PM EST" at bounding box center [796, 467] width 599 height 13
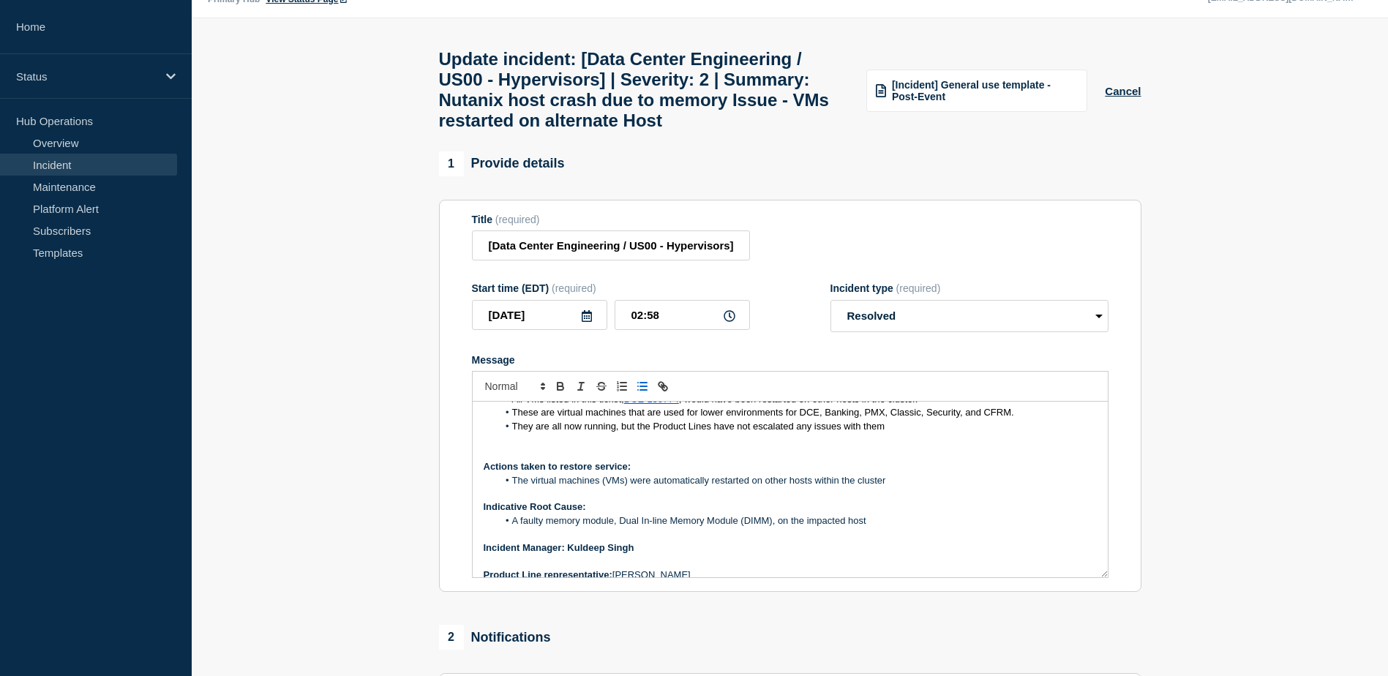
scroll to position [260, 0]
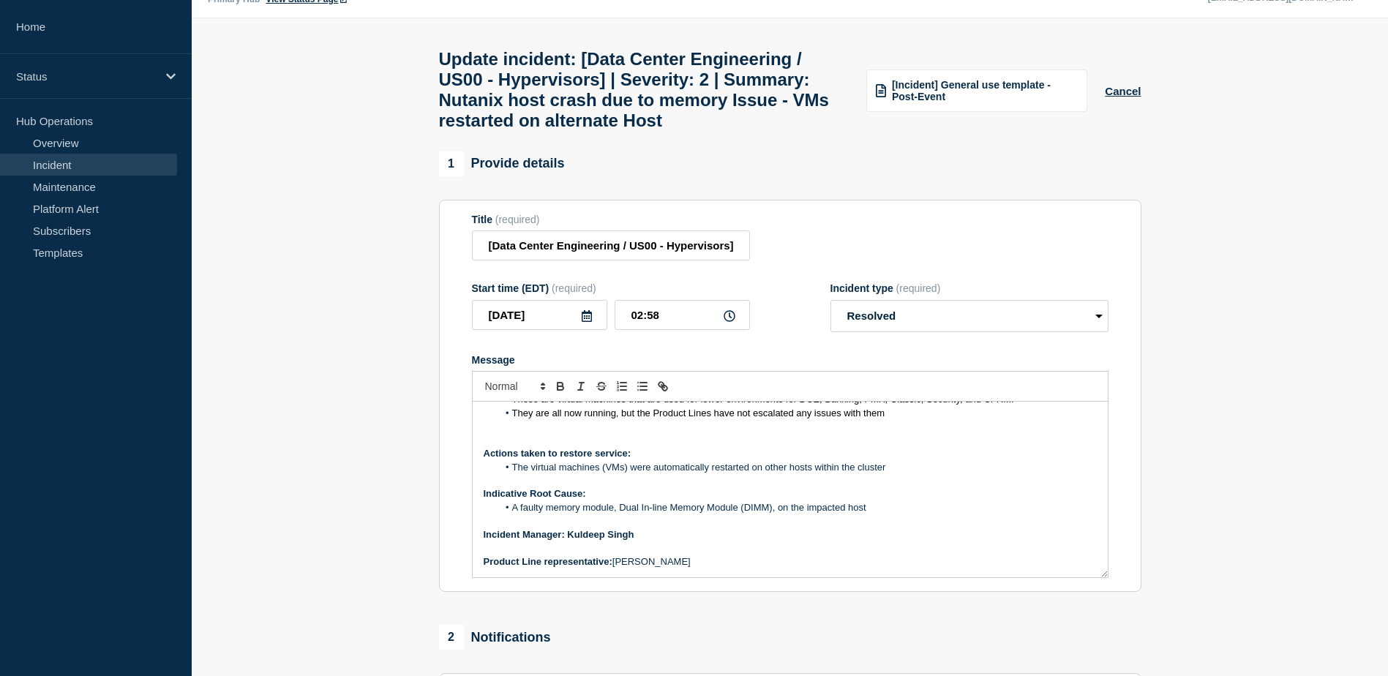
click at [815, 541] on p "﻿Incident Manager: Kuldeep Singh" at bounding box center [789, 534] width 613 height 13
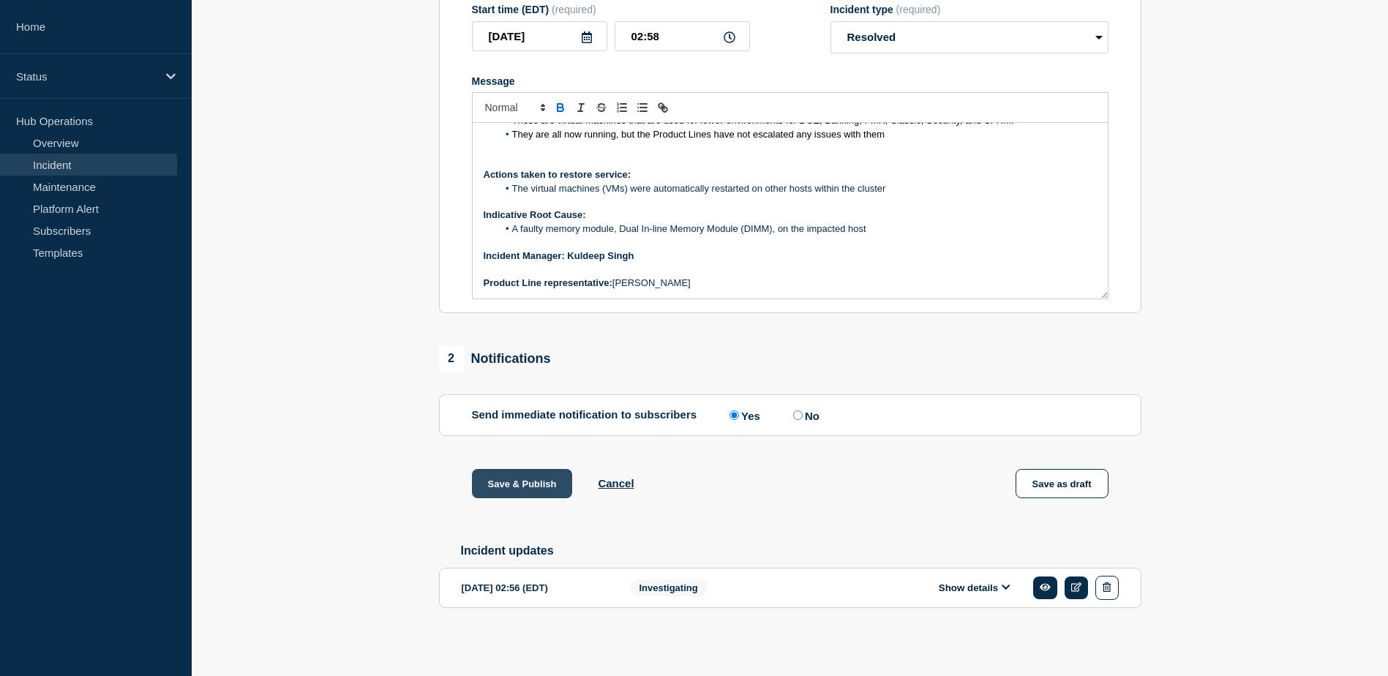
click at [557, 471] on button "Save & Publish" at bounding box center [522, 483] width 101 height 29
